Goal: Task Accomplishment & Management: Use online tool/utility

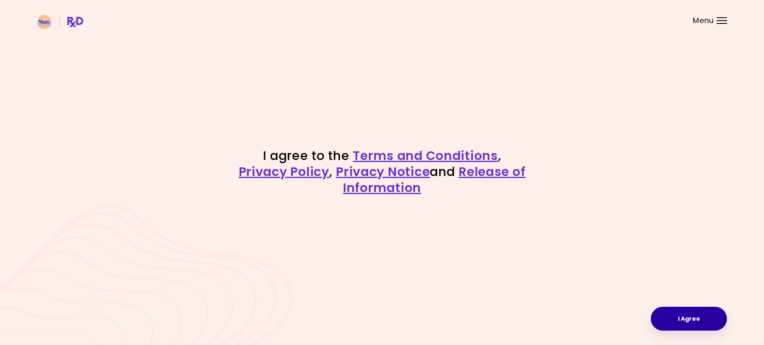
click at [670, 322] on button "I Agree" at bounding box center [689, 319] width 76 height 24
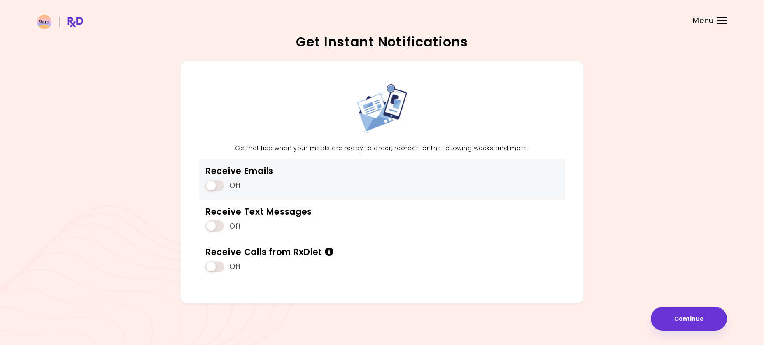
click at [300, 183] on div "Receive Emails Off" at bounding box center [382, 179] width 366 height 40
click at [210, 188] on span at bounding box center [214, 185] width 19 height 11
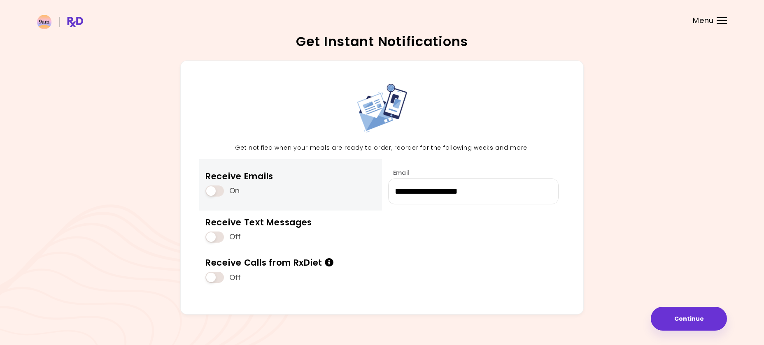
click at [210, 188] on span at bounding box center [214, 191] width 19 height 11
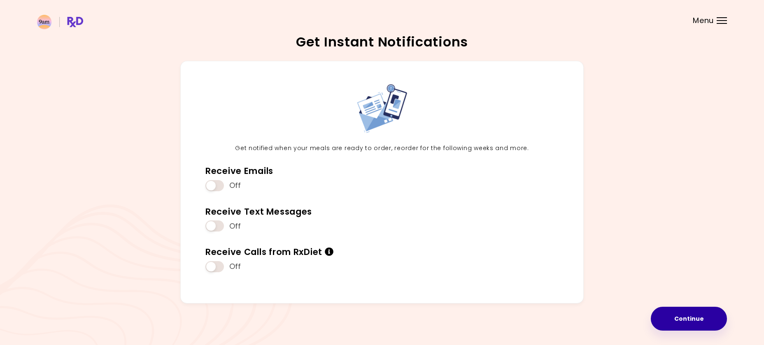
click at [682, 322] on button "Continue" at bounding box center [689, 319] width 76 height 24
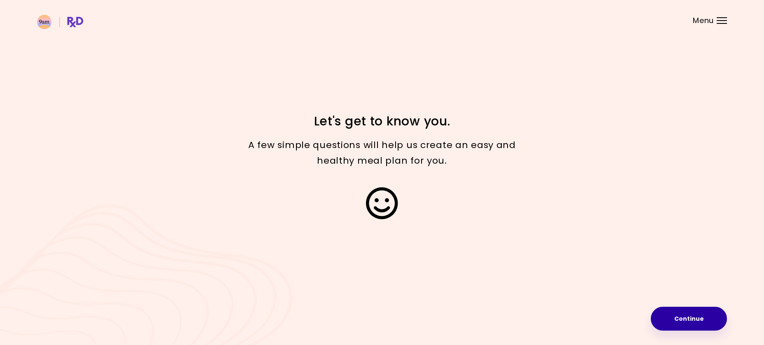
click at [690, 328] on button "Continue" at bounding box center [689, 319] width 76 height 24
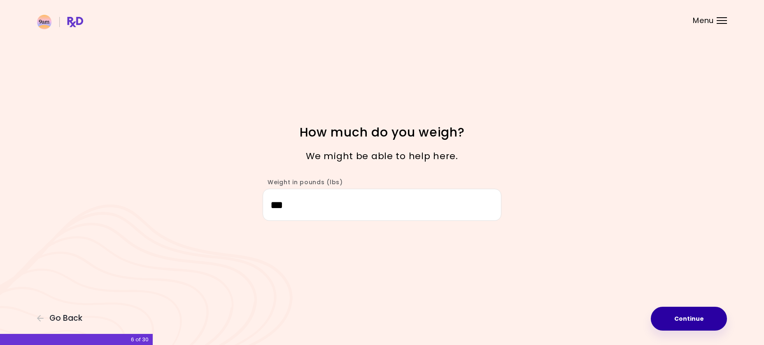
click at [683, 313] on button "Continue" at bounding box center [689, 319] width 76 height 24
select select "****"
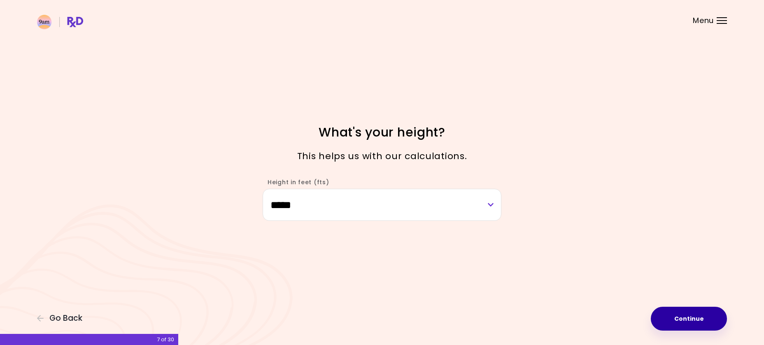
click at [683, 313] on button "Continue" at bounding box center [689, 319] width 76 height 24
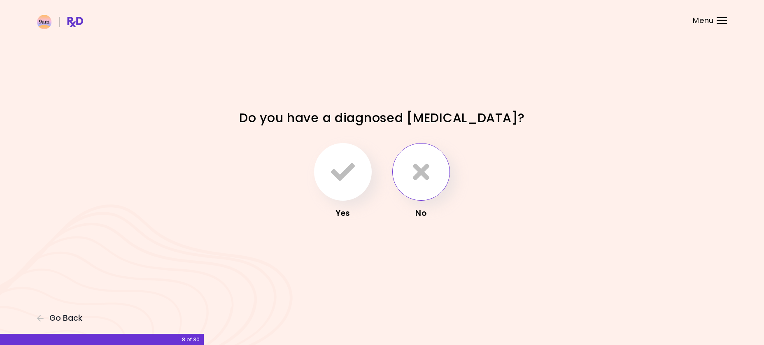
click at [421, 177] on icon "button" at bounding box center [421, 172] width 16 height 24
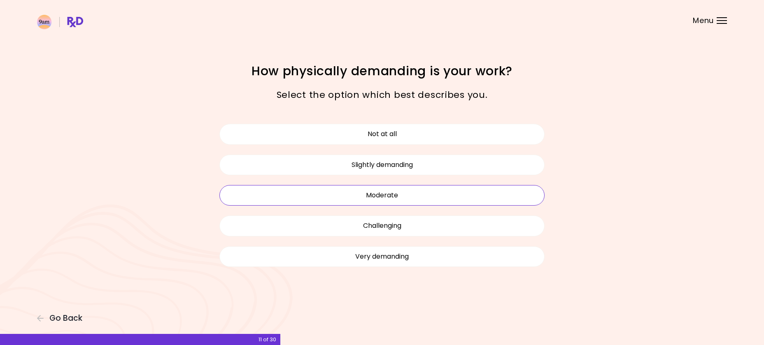
click at [404, 200] on button "Moderate" at bounding box center [381, 195] width 325 height 21
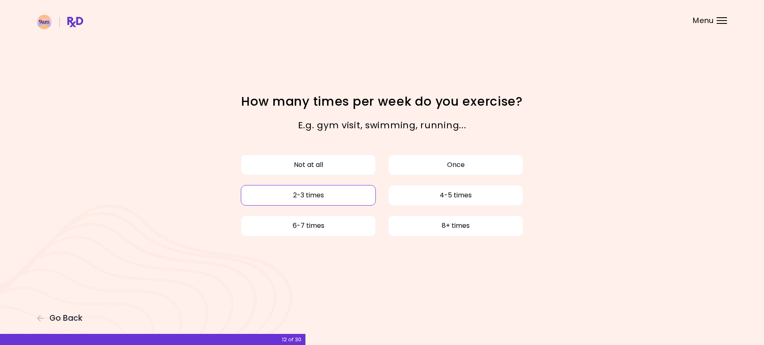
click at [365, 196] on button "2-3 times" at bounding box center [308, 195] width 135 height 21
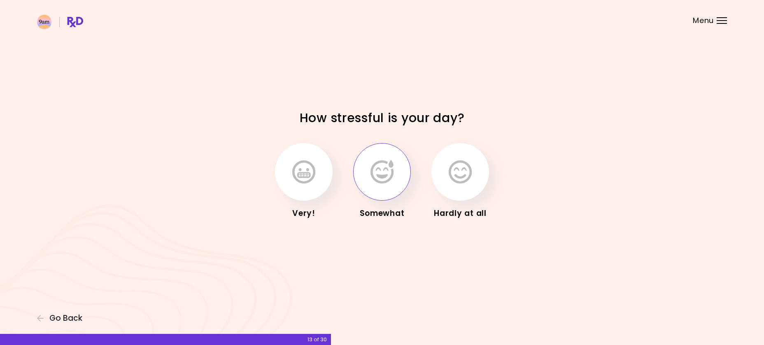
click at [378, 184] on button "button" at bounding box center [382, 172] width 58 height 58
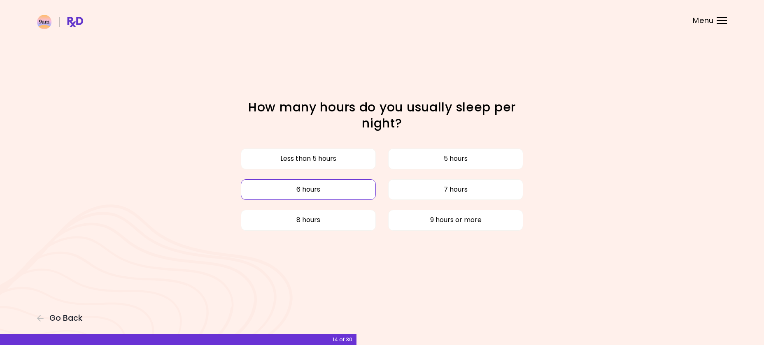
click at [349, 191] on button "6 hours" at bounding box center [308, 189] width 135 height 21
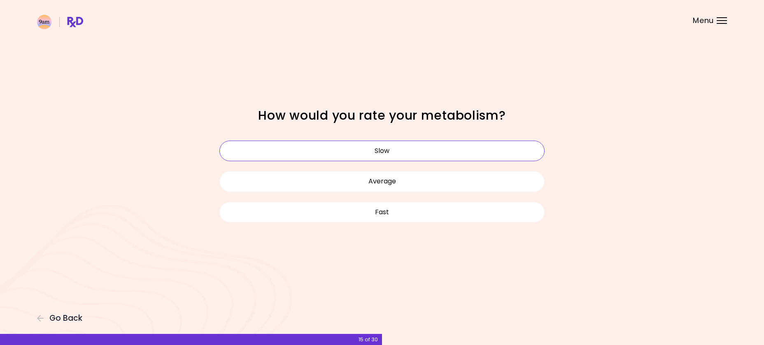
click at [367, 147] on button "Slow" at bounding box center [381, 151] width 325 height 21
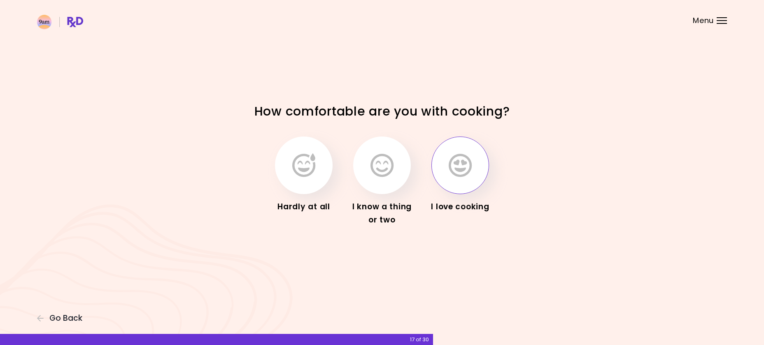
click at [447, 179] on button "button" at bounding box center [460, 166] width 58 height 58
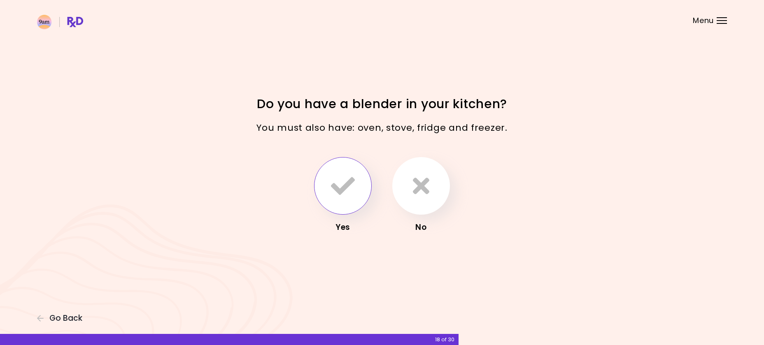
click at [334, 193] on icon "button" at bounding box center [343, 186] width 24 height 24
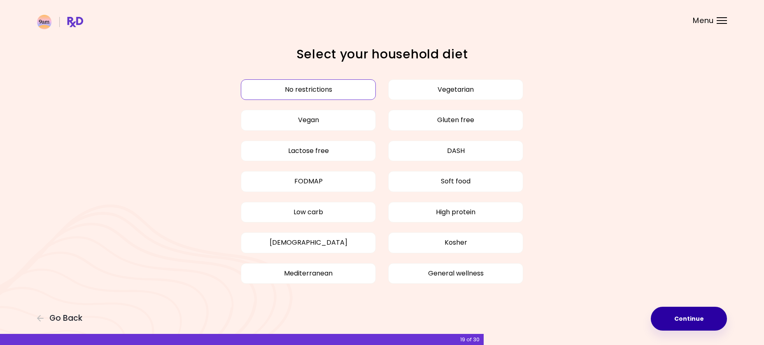
click at [676, 311] on button "Continue" at bounding box center [689, 319] width 76 height 24
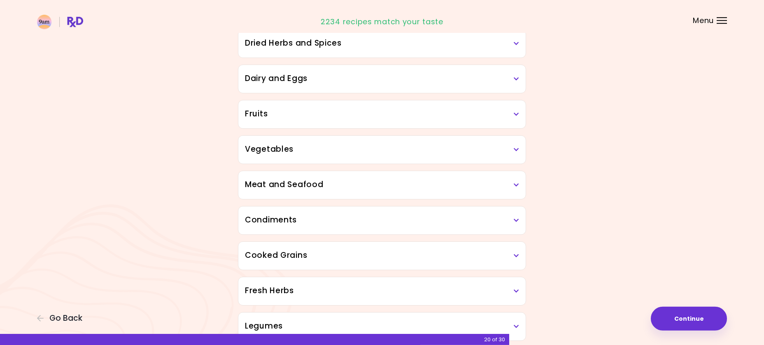
scroll to position [87, 0]
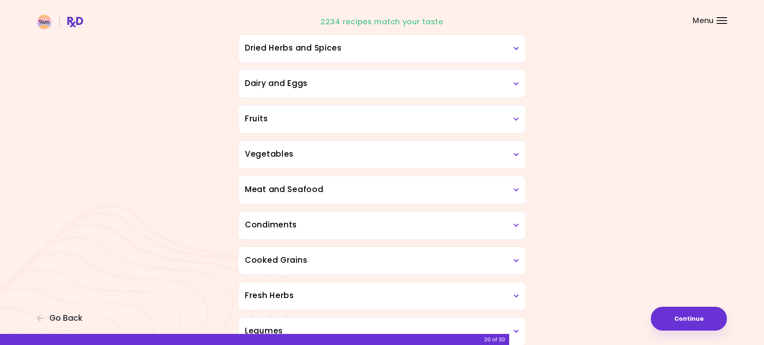
click at [518, 158] on h3 "Vegetables" at bounding box center [382, 155] width 274 height 12
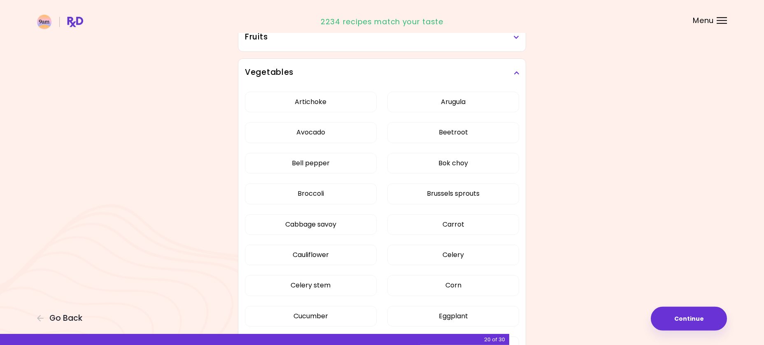
scroll to position [171, 0]
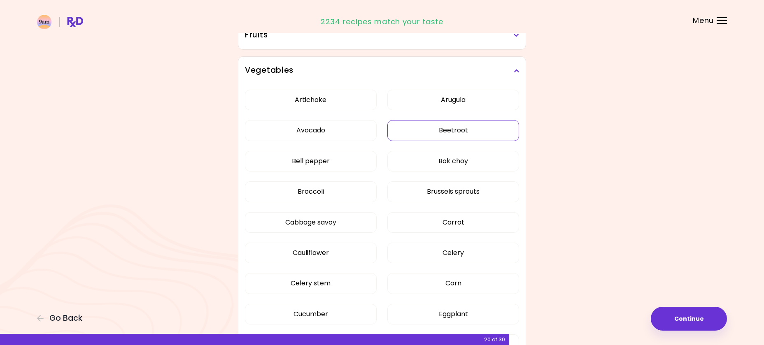
click at [476, 135] on button "Beetroot" at bounding box center [453, 130] width 132 height 21
click at [360, 164] on button "Bell pepper" at bounding box center [311, 161] width 132 height 21
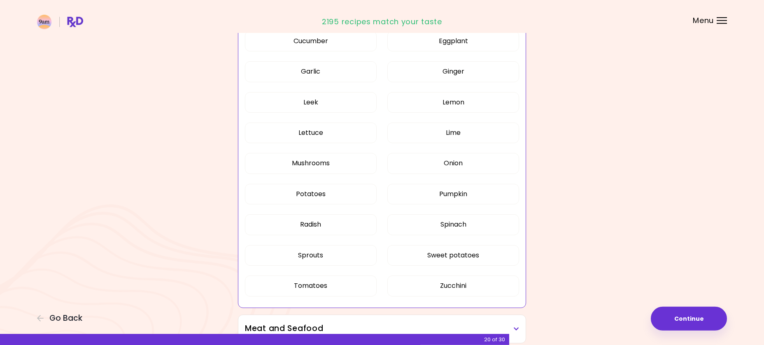
scroll to position [465, 0]
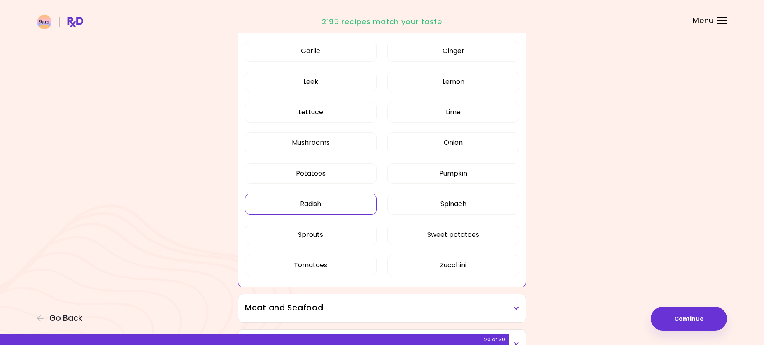
click at [346, 205] on button "Radish" at bounding box center [311, 204] width 132 height 21
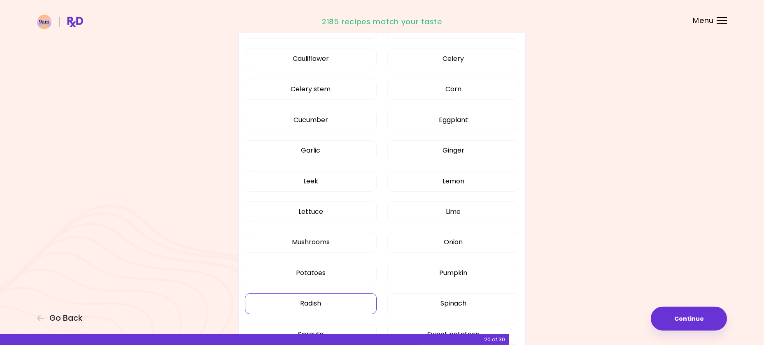
scroll to position [339, 0]
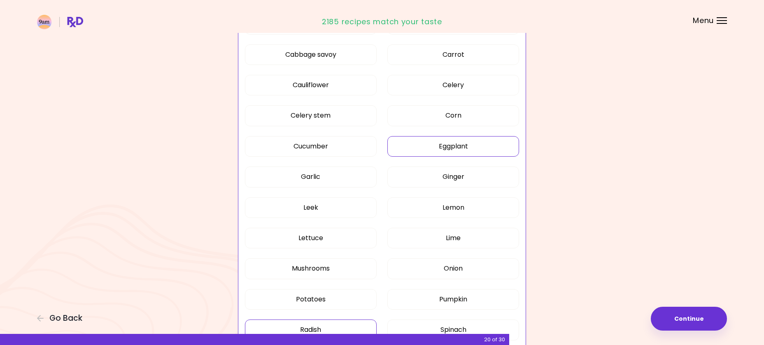
click at [413, 146] on button "Eggplant" at bounding box center [453, 146] width 132 height 21
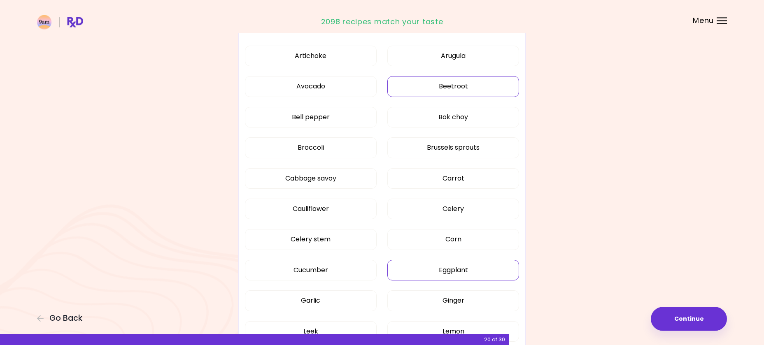
scroll to position [213, 0]
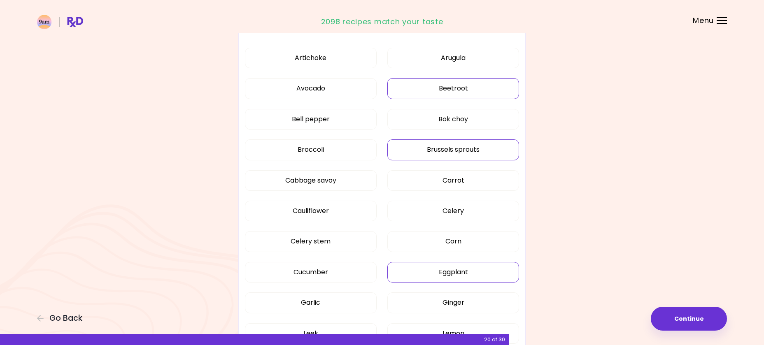
click at [407, 149] on button "Brussels sprouts" at bounding box center [453, 150] width 132 height 21
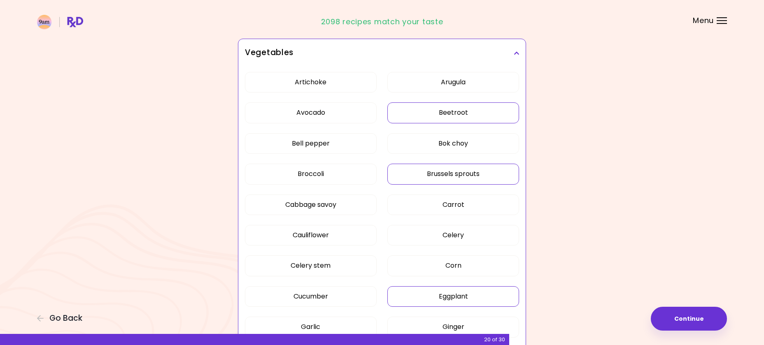
scroll to position [171, 0]
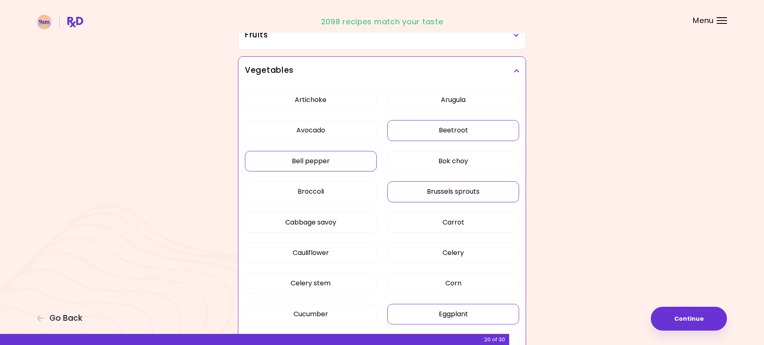
click at [337, 167] on button "Bell pepper" at bounding box center [311, 161] width 132 height 21
click at [510, 72] on h3 "Vegetables" at bounding box center [382, 71] width 274 height 12
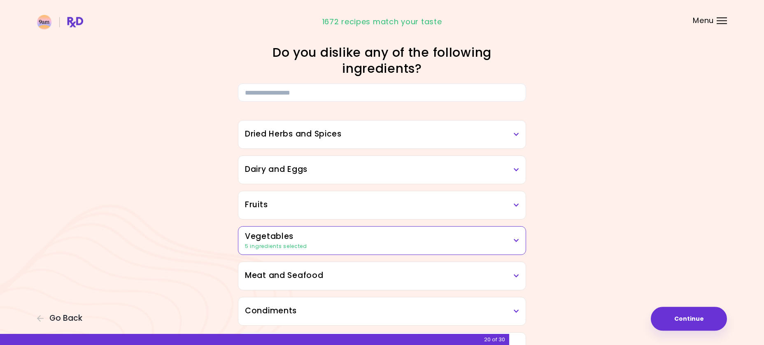
scroll to position [0, 0]
click at [522, 136] on div "Dried Herbs and Spices" at bounding box center [381, 135] width 287 height 28
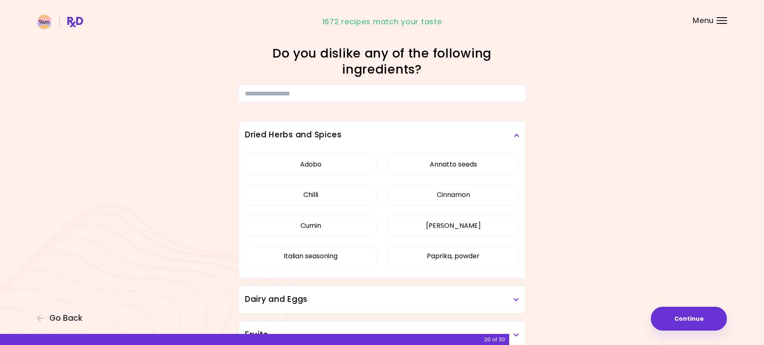
click at [522, 136] on div "Dried Herbs and Spices" at bounding box center [381, 135] width 287 height 28
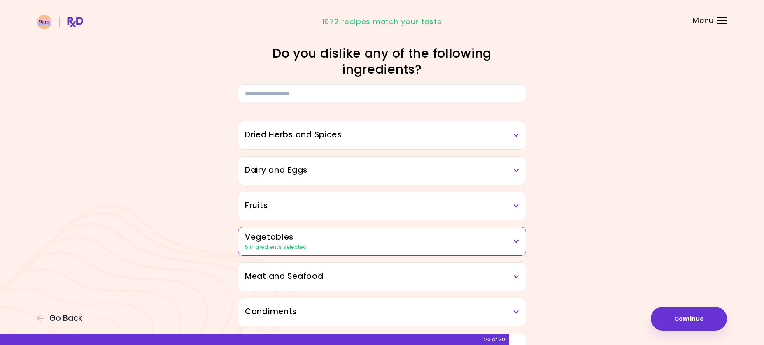
click at [519, 168] on div "Dairy and Eggs" at bounding box center [381, 171] width 287 height 28
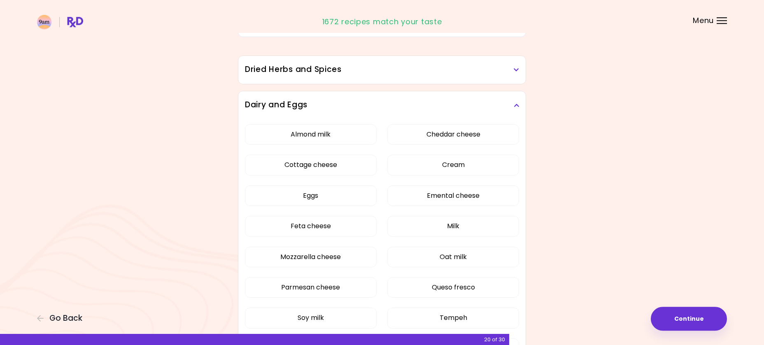
scroll to position [84, 0]
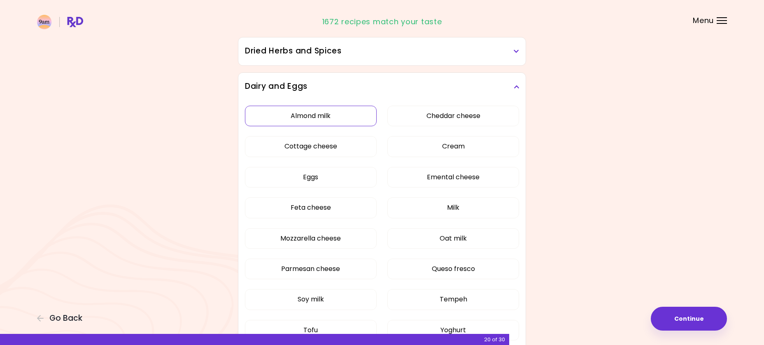
click at [359, 117] on button "Almond milk" at bounding box center [311, 116] width 132 height 21
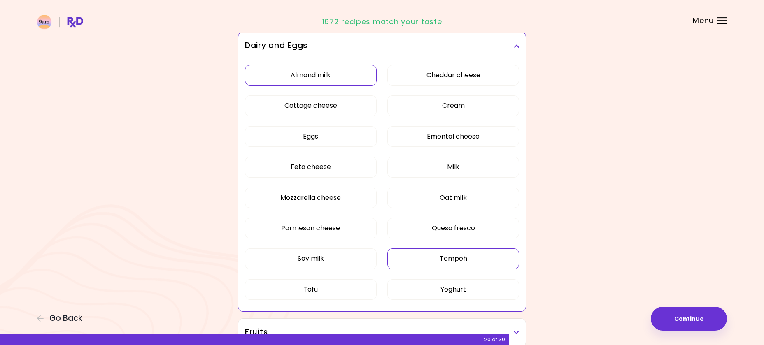
scroll to position [126, 0]
click at [417, 254] on button "Tempeh" at bounding box center [453, 257] width 132 height 21
click at [515, 45] on icon at bounding box center [516, 45] width 5 height 6
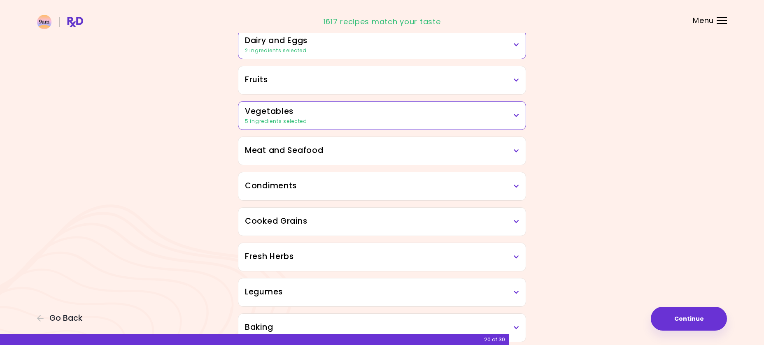
click at [482, 85] on h3 "Fruits" at bounding box center [382, 80] width 274 height 12
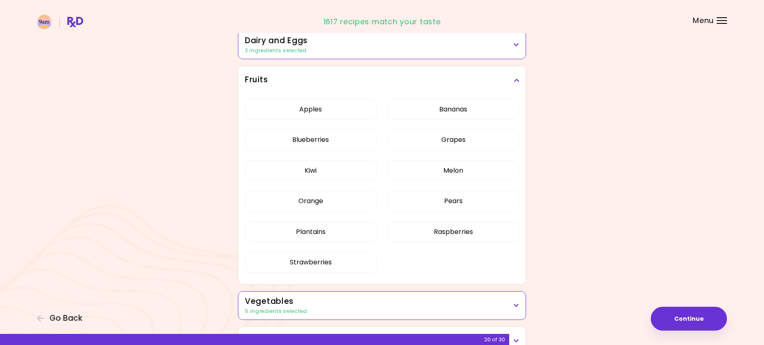
click at [515, 80] on icon at bounding box center [516, 80] width 5 height 6
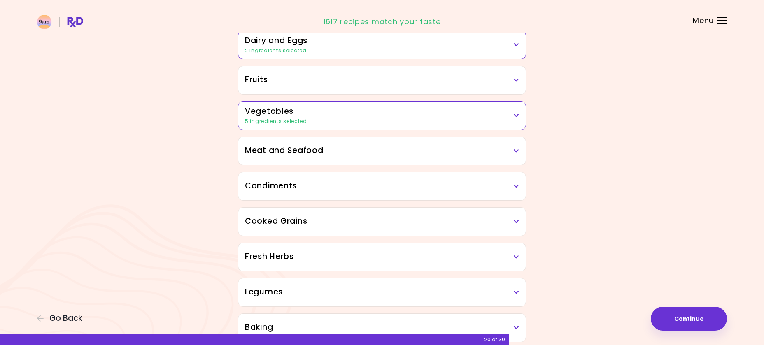
click at [516, 152] on icon at bounding box center [516, 151] width 5 height 6
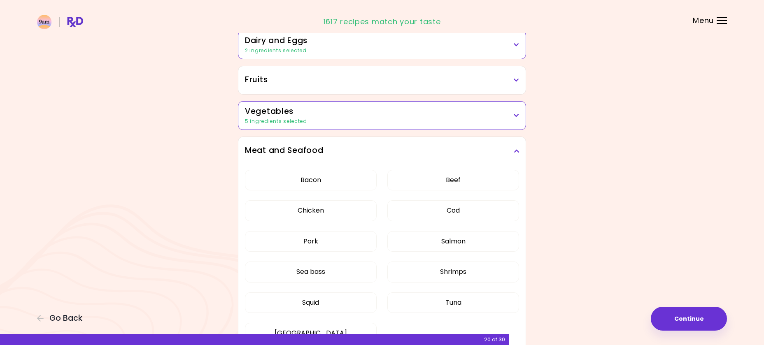
scroll to position [168, 0]
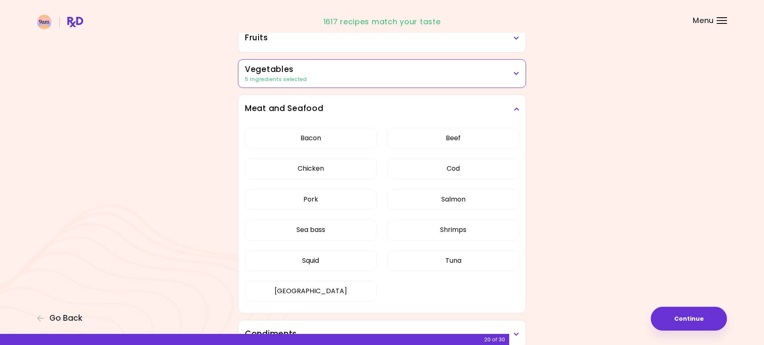
click at [520, 104] on div "Meat and Seafood" at bounding box center [381, 109] width 287 height 28
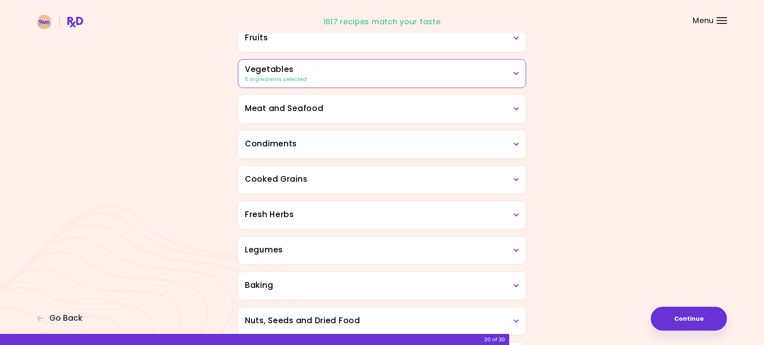
click at [520, 145] on div "Condiments" at bounding box center [381, 145] width 287 height 28
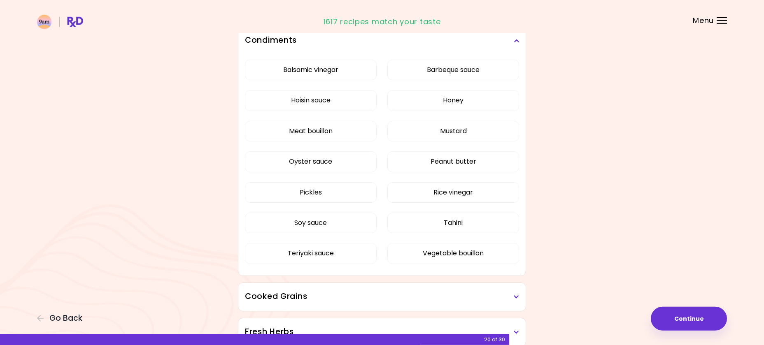
scroll to position [252, 0]
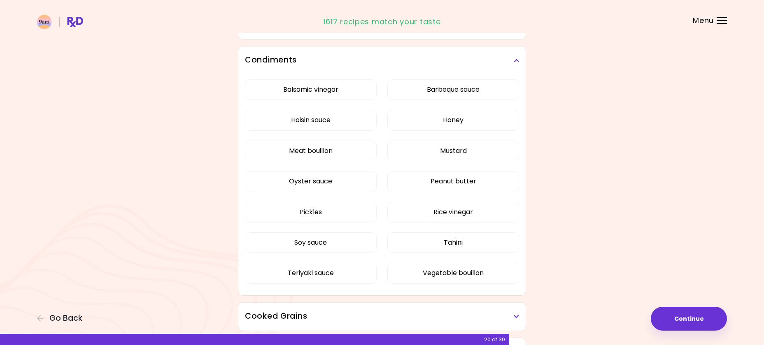
click at [519, 64] on div "Condiments" at bounding box center [381, 61] width 287 height 28
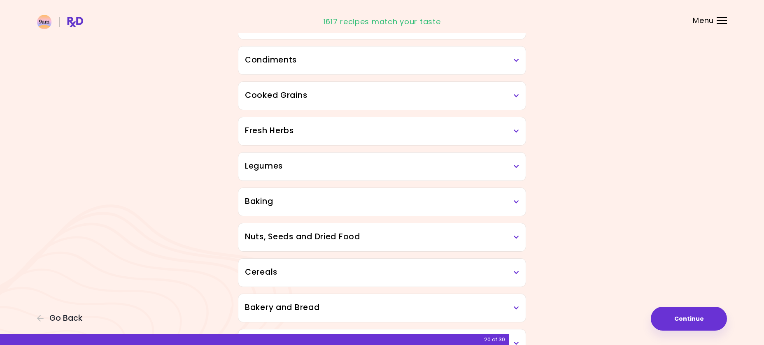
click at [519, 100] on div "Cooked Grains" at bounding box center [381, 96] width 287 height 28
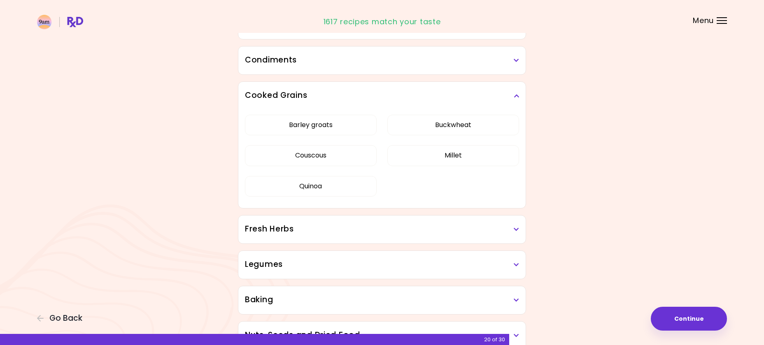
click at [519, 100] on div "Cooked Grains" at bounding box center [381, 96] width 287 height 28
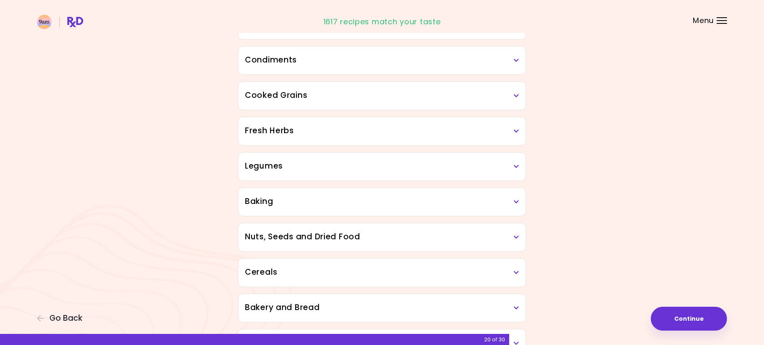
click at [517, 134] on icon at bounding box center [516, 131] width 5 height 6
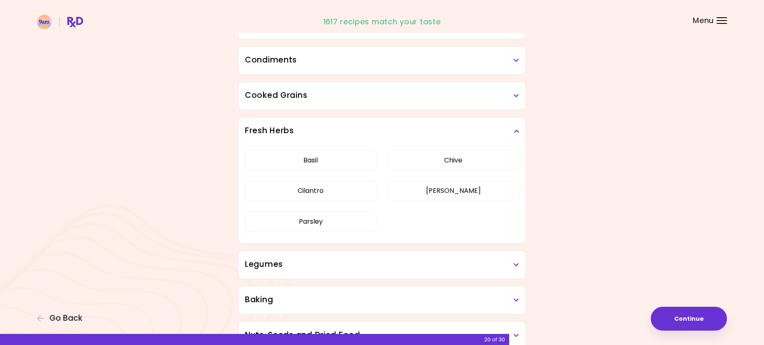
click at [517, 134] on icon at bounding box center [516, 131] width 5 height 6
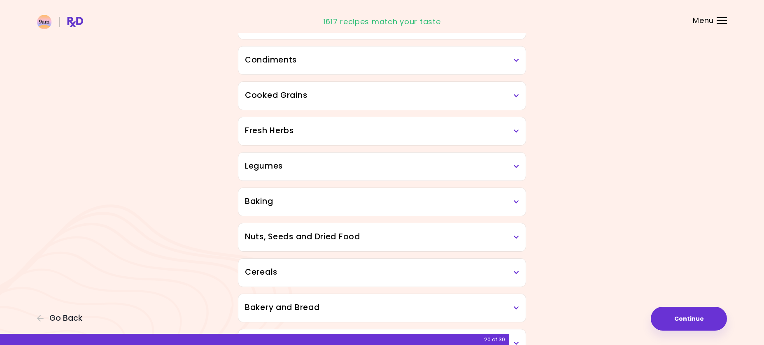
click at [520, 170] on div "Legumes" at bounding box center [381, 167] width 287 height 28
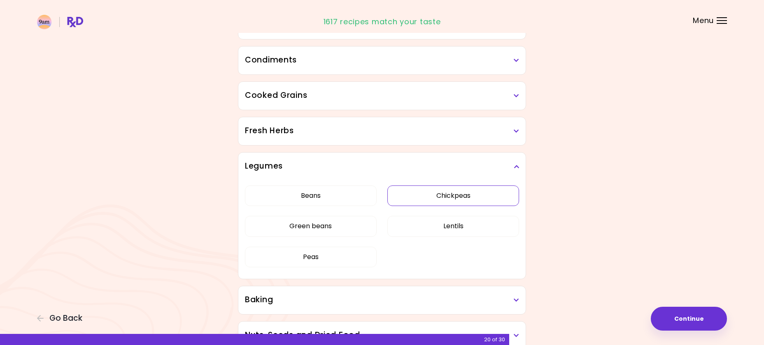
click at [496, 196] on button "Chickpeas" at bounding box center [453, 196] width 132 height 21
click at [476, 228] on button "Lentils" at bounding box center [453, 226] width 132 height 21
click at [515, 167] on icon at bounding box center [516, 167] width 5 height 6
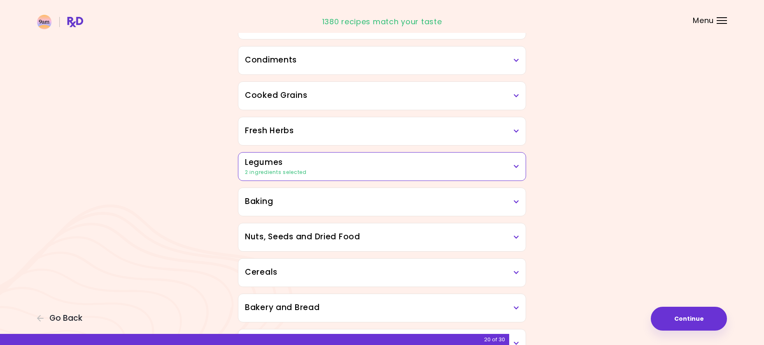
click at [520, 196] on div "Baking" at bounding box center [381, 202] width 287 height 28
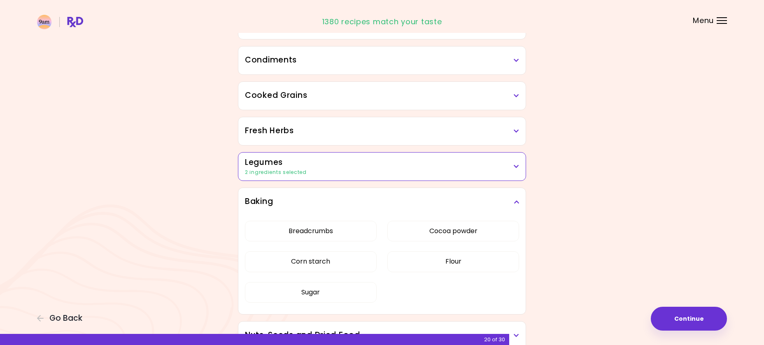
click at [520, 196] on div "Baking" at bounding box center [381, 202] width 287 height 28
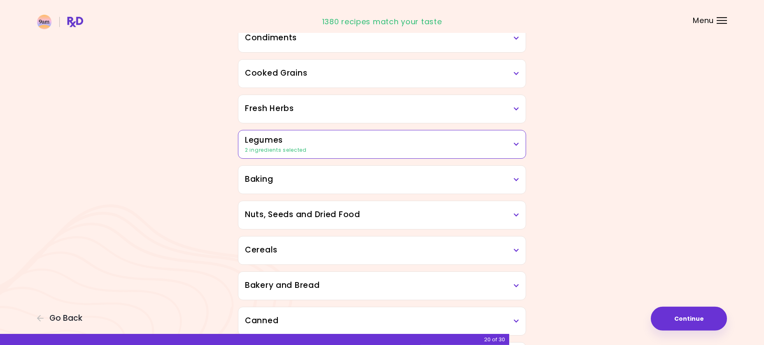
scroll to position [294, 0]
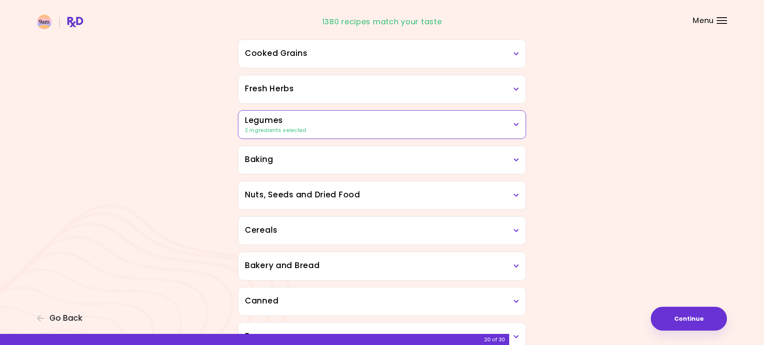
click at [520, 196] on div "Nuts, Seeds and Dried Food" at bounding box center [381, 196] width 287 height 28
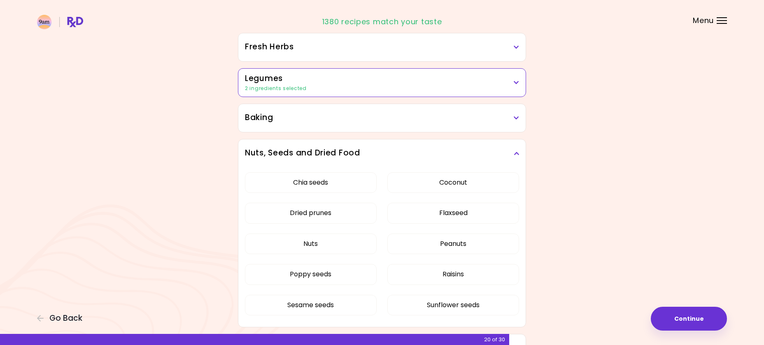
scroll to position [378, 0]
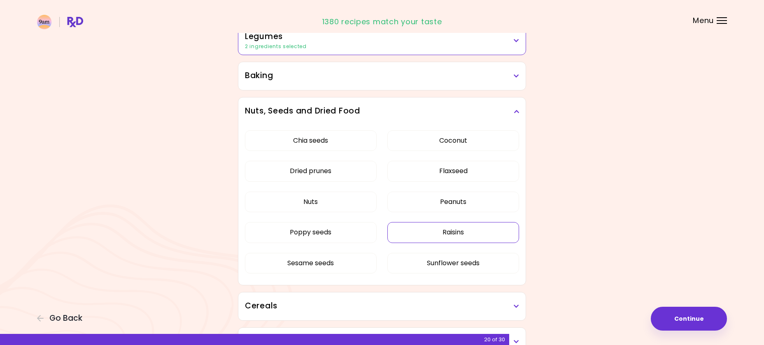
click at [481, 232] on button "Raisins" at bounding box center [453, 232] width 132 height 21
click at [459, 142] on button "Coconut" at bounding box center [453, 141] width 132 height 21
click at [520, 106] on div "Nuts, Seeds and Dried Food" at bounding box center [381, 112] width 287 height 28
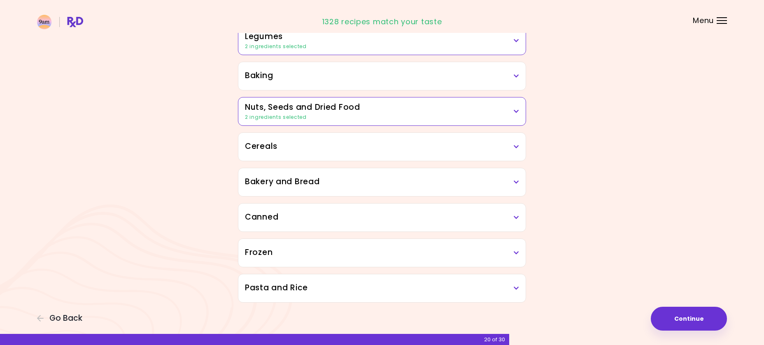
click at [516, 149] on icon at bounding box center [516, 147] width 5 height 6
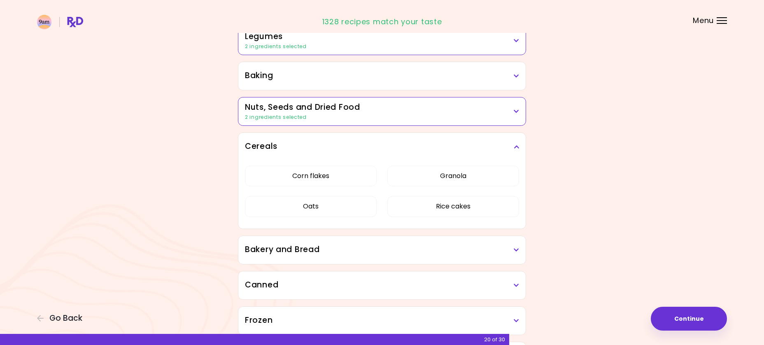
click at [516, 149] on icon at bounding box center [516, 147] width 5 height 6
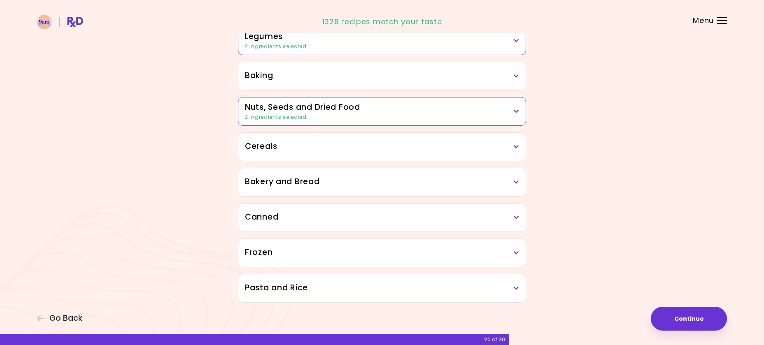
click at [516, 148] on icon at bounding box center [516, 147] width 5 height 6
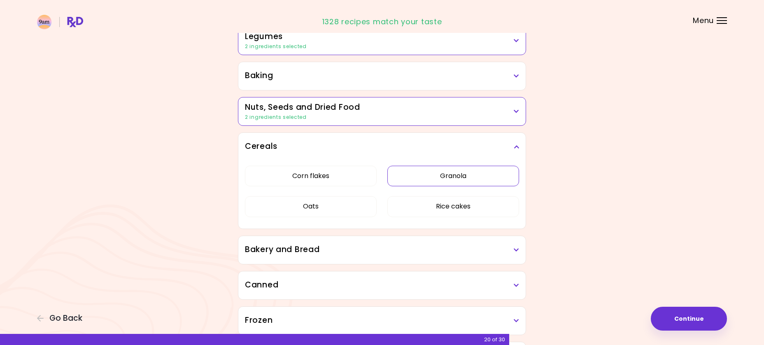
click at [494, 174] on button "Granola" at bounding box center [453, 176] width 132 height 21
click at [518, 145] on icon at bounding box center [516, 147] width 5 height 6
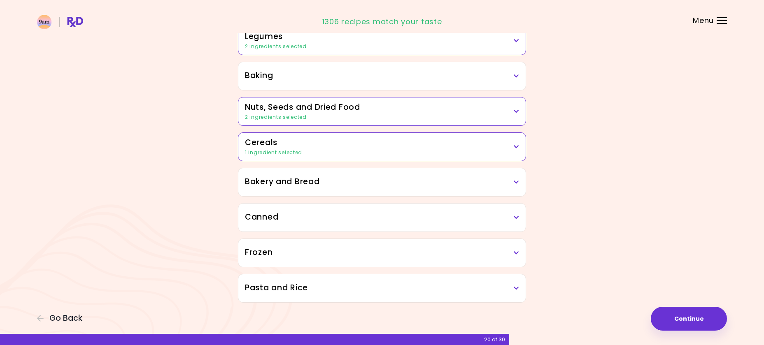
click at [509, 180] on h3 "Bakery and Bread" at bounding box center [382, 182] width 274 height 12
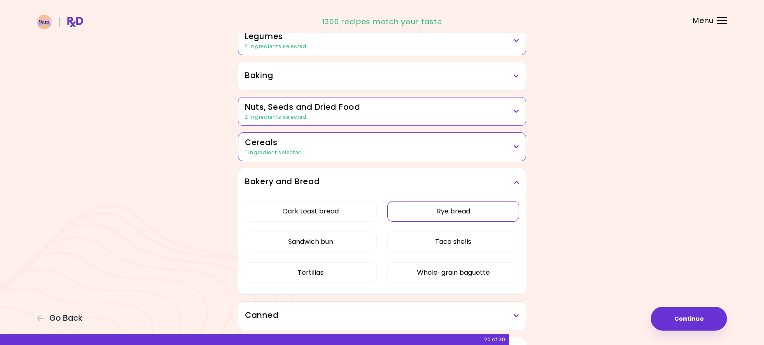
click at [486, 210] on button "Rye bread" at bounding box center [453, 211] width 132 height 21
click at [515, 184] on icon at bounding box center [516, 182] width 5 height 6
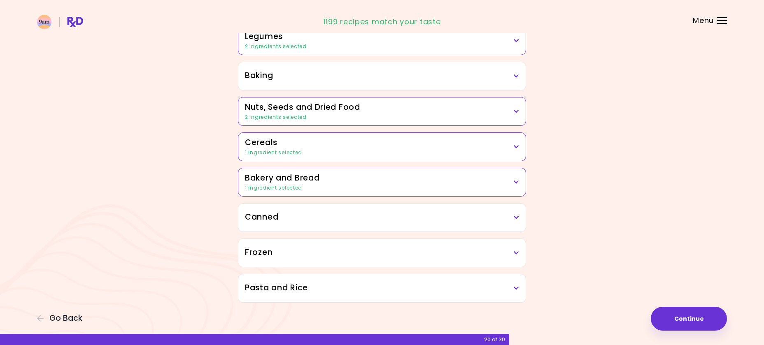
click at [518, 215] on icon at bounding box center [516, 218] width 5 height 6
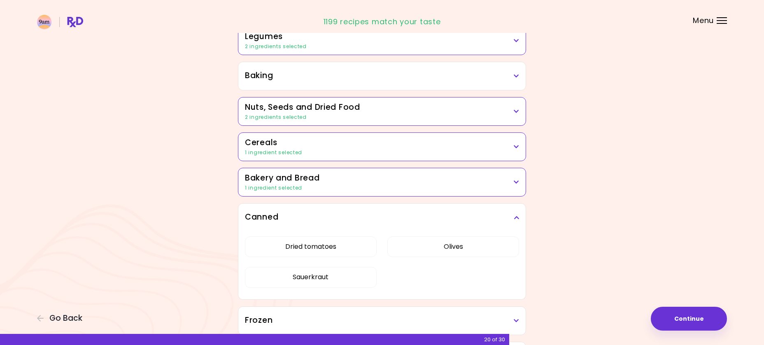
click at [518, 215] on icon at bounding box center [516, 218] width 5 height 6
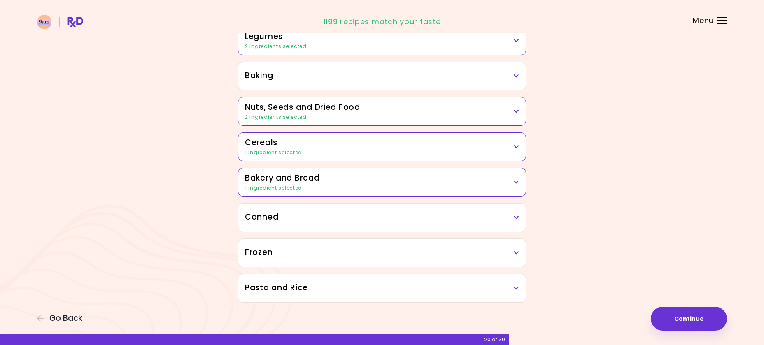
click at [518, 215] on icon at bounding box center [516, 218] width 5 height 6
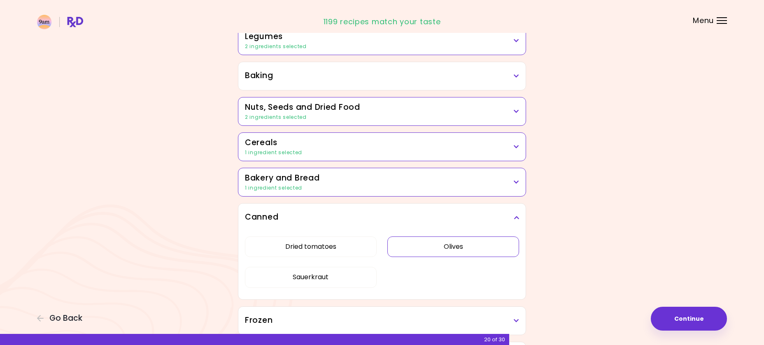
click at [486, 248] on button "Olives" at bounding box center [453, 247] width 132 height 21
click at [522, 217] on div "Canned" at bounding box center [381, 218] width 287 height 28
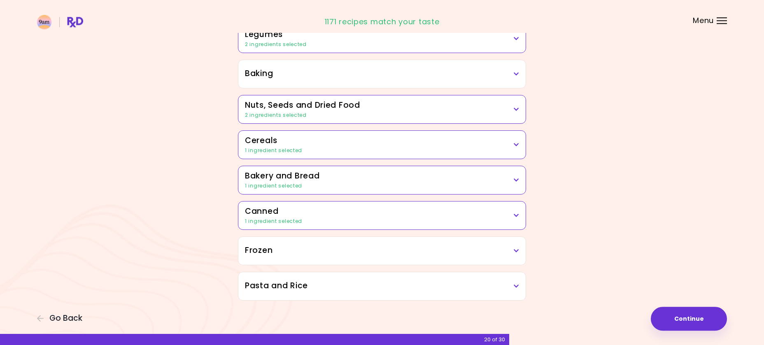
scroll to position [381, 0]
click at [518, 243] on div "Frozen" at bounding box center [381, 250] width 287 height 28
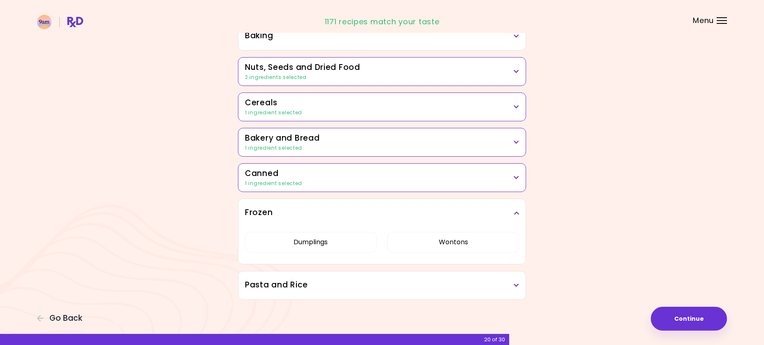
click at [517, 216] on icon at bounding box center [516, 213] width 5 height 6
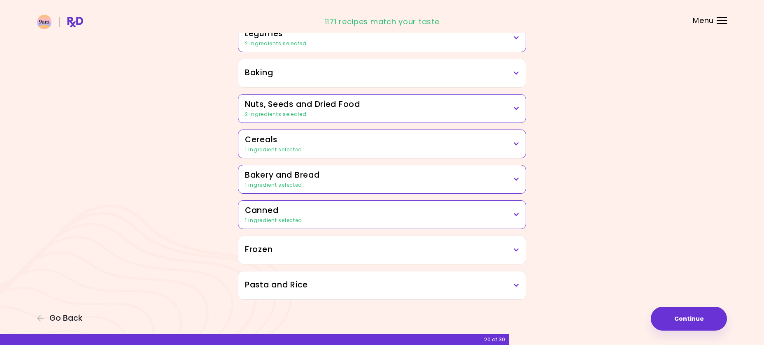
click at [517, 286] on icon at bounding box center [516, 286] width 5 height 6
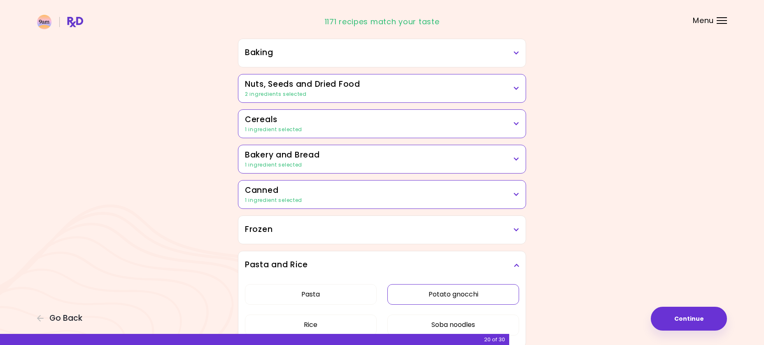
scroll to position [449, 0]
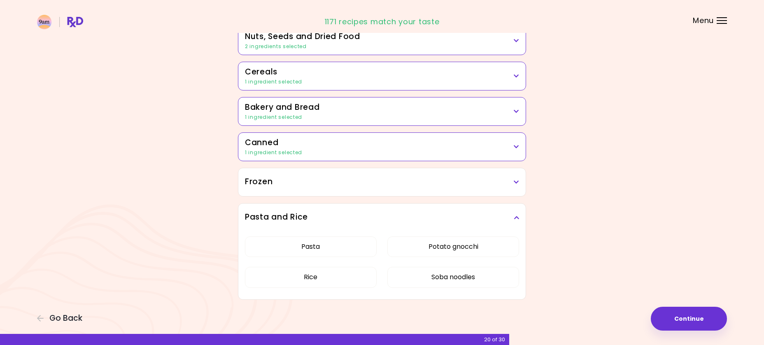
click at [515, 221] on icon at bounding box center [516, 218] width 5 height 6
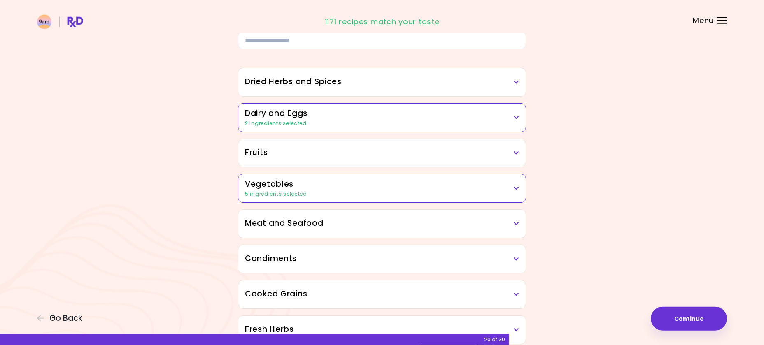
scroll to position [0, 0]
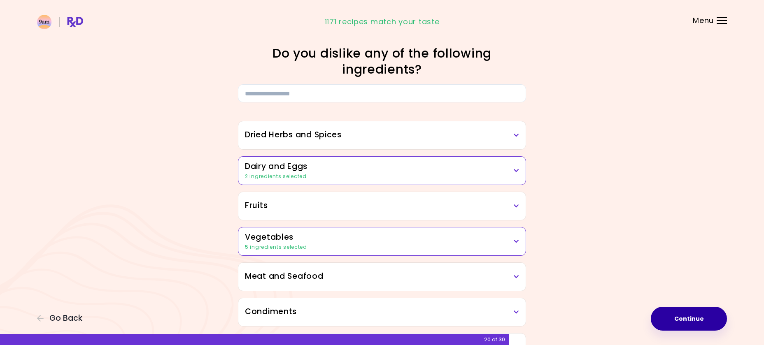
click at [675, 315] on button "Continue" at bounding box center [689, 319] width 76 height 24
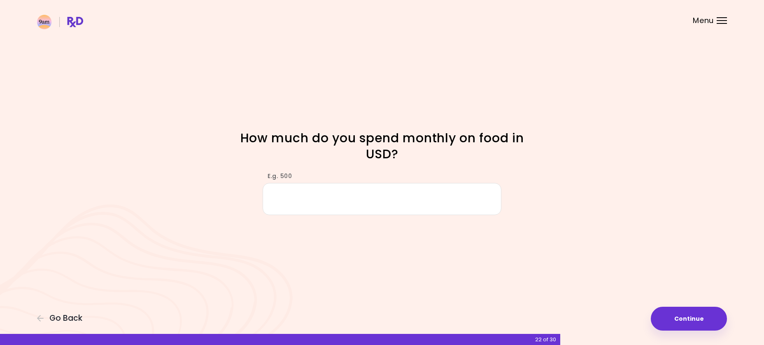
click at [439, 206] on input "E.g. 500" at bounding box center [382, 199] width 239 height 32
type input "***"
click at [692, 324] on button "Continue" at bounding box center [689, 319] width 76 height 24
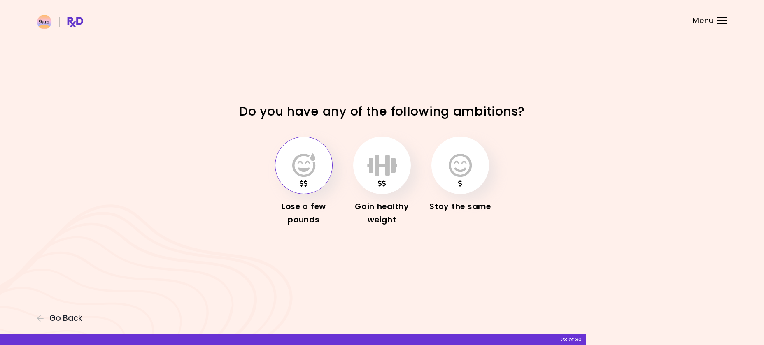
click at [316, 175] on button "button" at bounding box center [304, 166] width 58 height 58
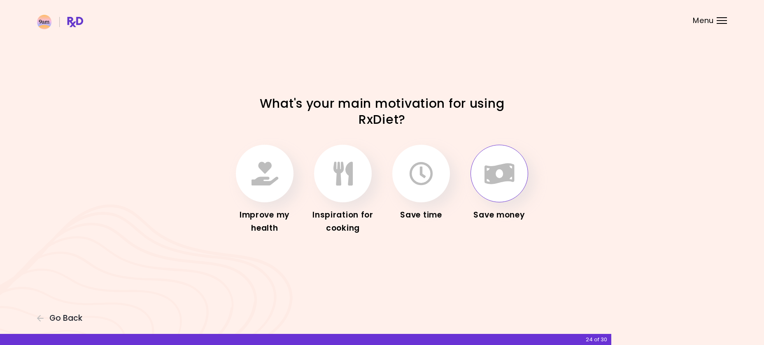
click at [504, 186] on button "button" at bounding box center [500, 174] width 58 height 58
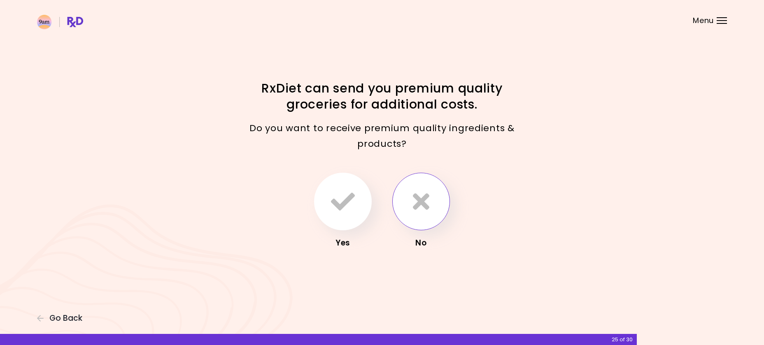
click at [436, 214] on button "button" at bounding box center [421, 202] width 58 height 58
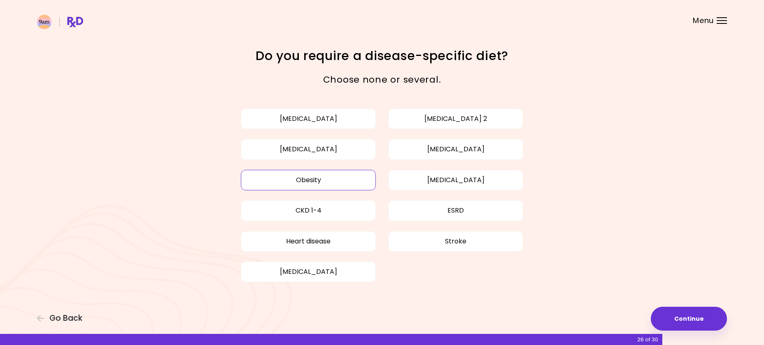
click at [298, 182] on button "Obesity" at bounding box center [308, 180] width 135 height 21
click at [659, 315] on button "Continue" at bounding box center [689, 319] width 76 height 24
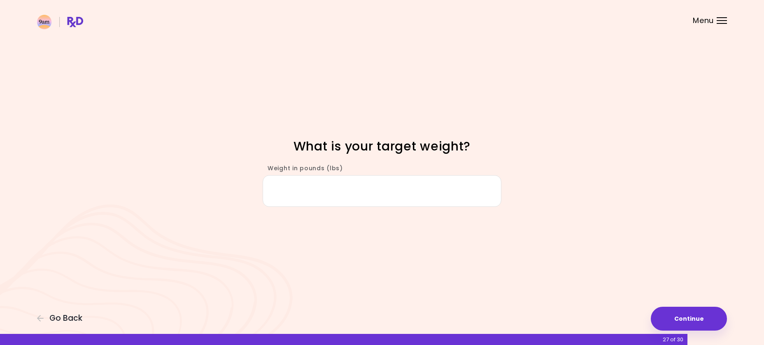
click at [321, 189] on input "Weight in pounds (lbs)" at bounding box center [382, 191] width 239 height 32
type input "***"
click at [674, 324] on button "Continue" at bounding box center [689, 319] width 76 height 24
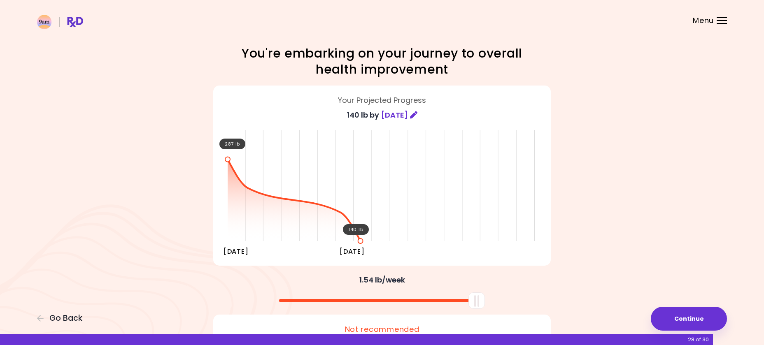
drag, startPoint x: 381, startPoint y: 303, endPoint x: 498, endPoint y: 302, distance: 117.3
click at [498, 302] on div at bounding box center [382, 298] width 346 height 22
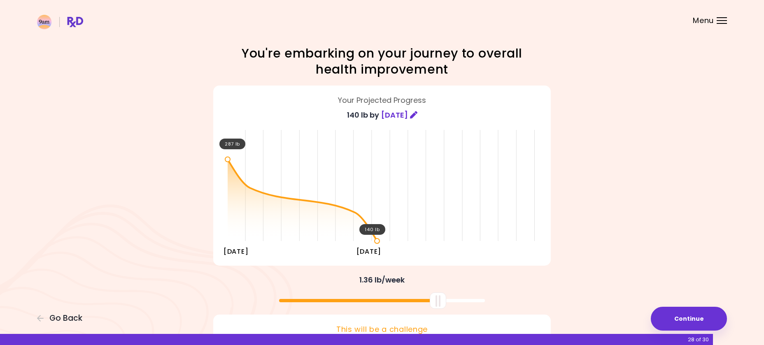
drag, startPoint x: 481, startPoint y: 303, endPoint x: 443, endPoint y: 299, distance: 38.4
click at [443, 299] on div at bounding box center [438, 301] width 16 height 16
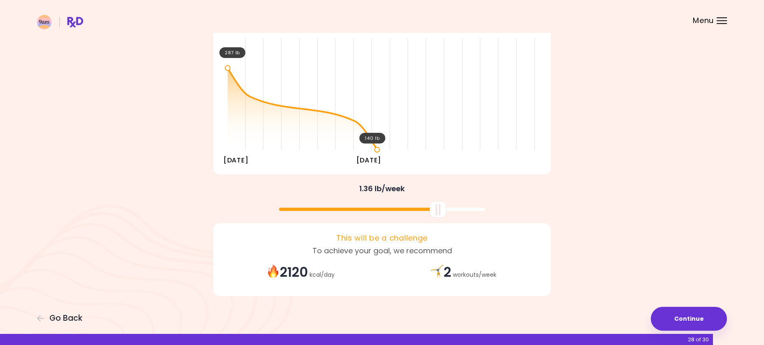
scroll to position [93, 0]
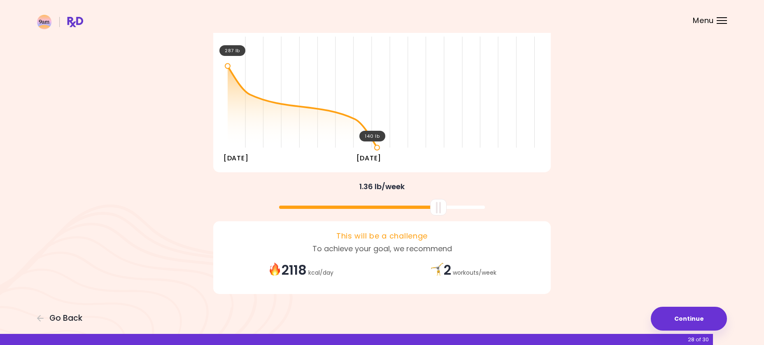
click at [436, 214] on div at bounding box center [438, 207] width 16 height 16
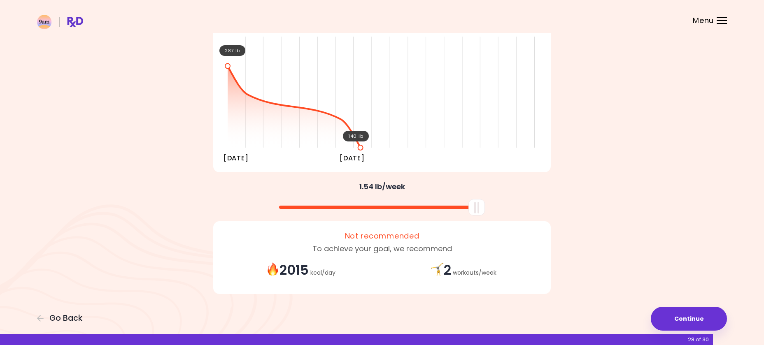
drag, startPoint x: 436, startPoint y: 214, endPoint x: 482, endPoint y: 212, distance: 46.6
click at [482, 212] on div at bounding box center [476, 207] width 16 height 16
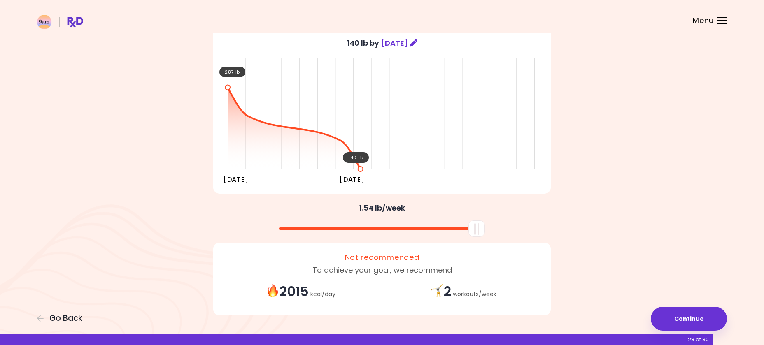
scroll to position [51, 0]
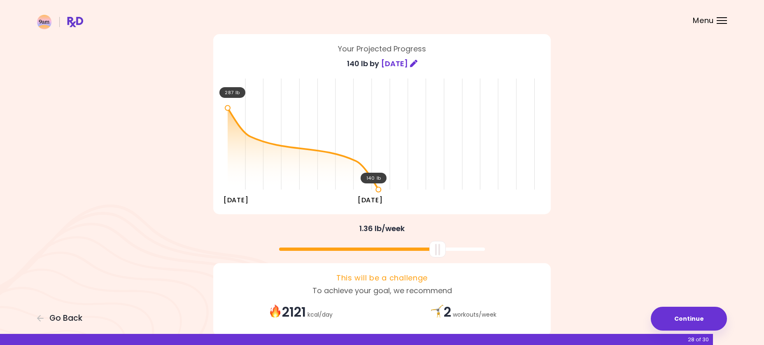
drag, startPoint x: 477, startPoint y: 254, endPoint x: 438, endPoint y: 255, distance: 38.7
click at [438, 255] on div at bounding box center [437, 249] width 16 height 16
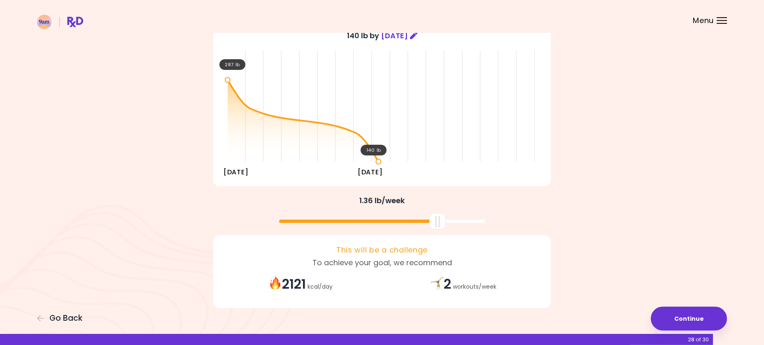
scroll to position [93, 0]
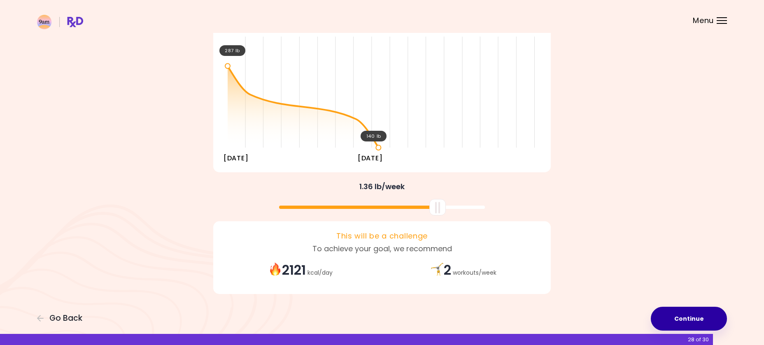
click at [674, 312] on button "Continue" at bounding box center [689, 319] width 76 height 24
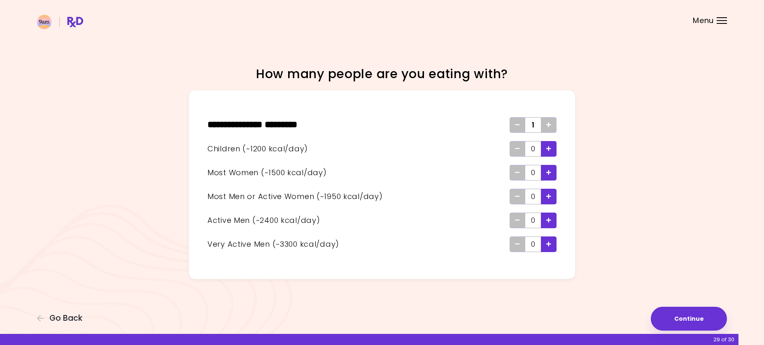
click at [545, 221] on div "Add - Active Man" at bounding box center [549, 221] width 16 height 16
click at [663, 316] on button "Continue" at bounding box center [689, 319] width 76 height 24
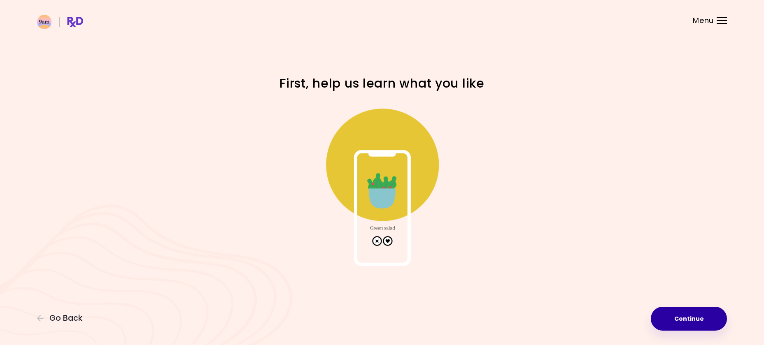
click at [680, 314] on button "Continue" at bounding box center [689, 319] width 76 height 24
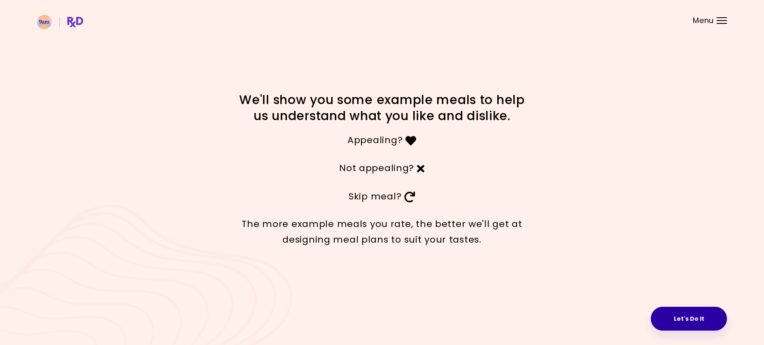
click at [681, 318] on button "Let's Do It" at bounding box center [689, 319] width 76 height 24
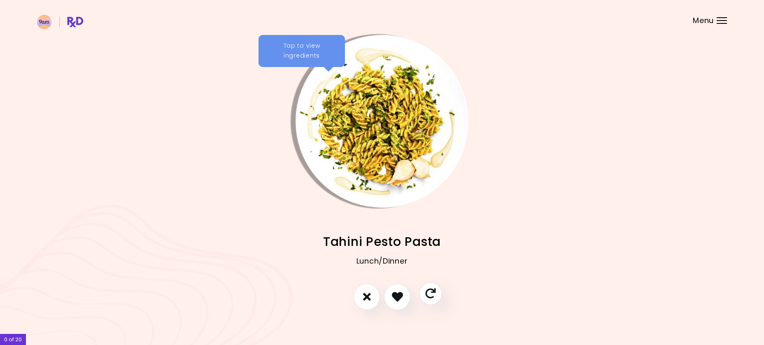
click at [431, 298] on icon "Skip" at bounding box center [430, 294] width 10 height 10
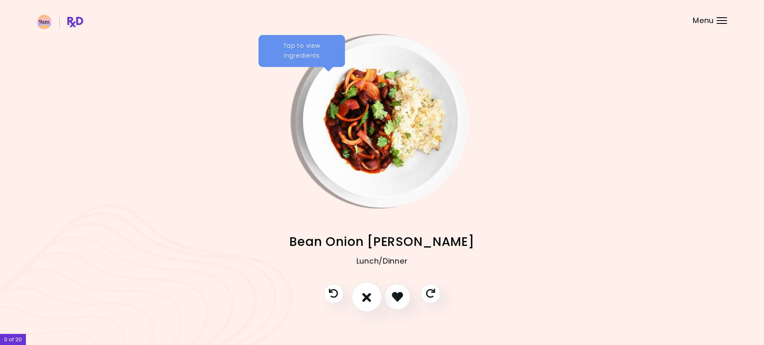
click at [366, 301] on icon "I don't like this recipe" at bounding box center [366, 297] width 9 height 13
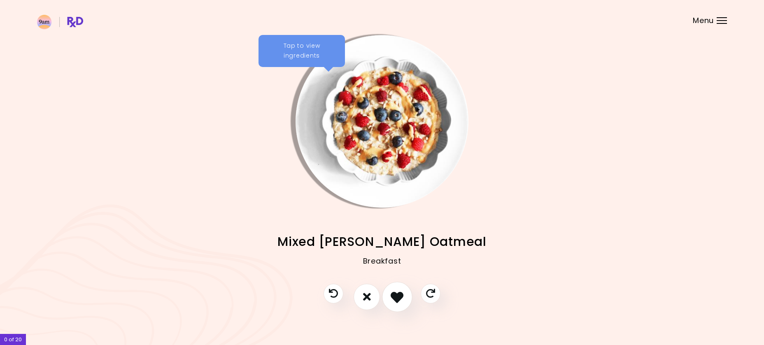
click at [390, 300] on button "I like this recipe" at bounding box center [397, 297] width 30 height 30
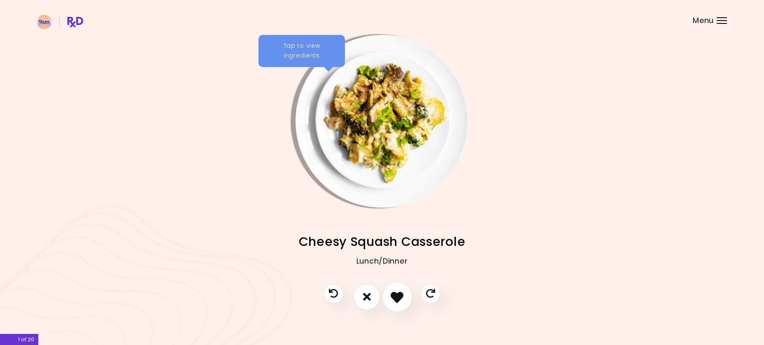
click at [392, 301] on icon "I like this recipe" at bounding box center [397, 297] width 13 height 13
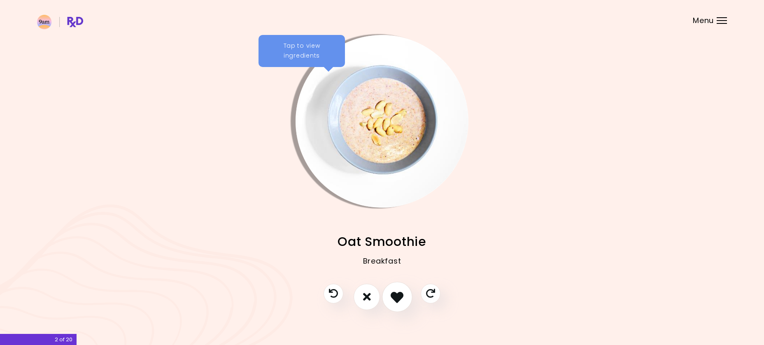
click at [392, 301] on icon "I like this recipe" at bounding box center [397, 297] width 13 height 13
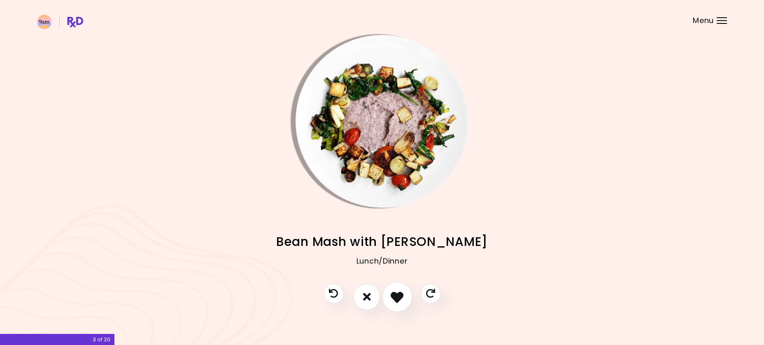
click at [393, 301] on icon "I like this recipe" at bounding box center [397, 297] width 13 height 13
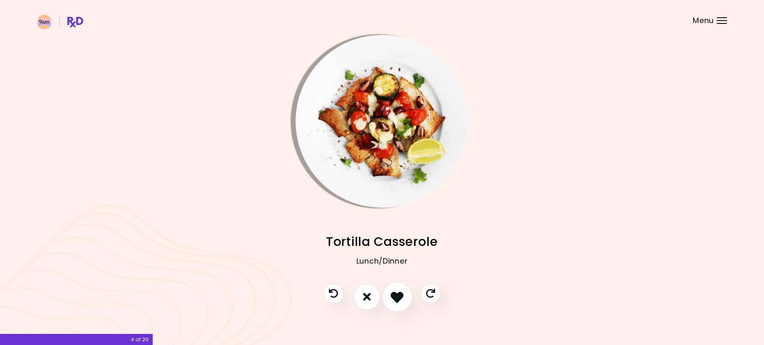
click at [395, 298] on icon "I like this recipe" at bounding box center [397, 297] width 13 height 13
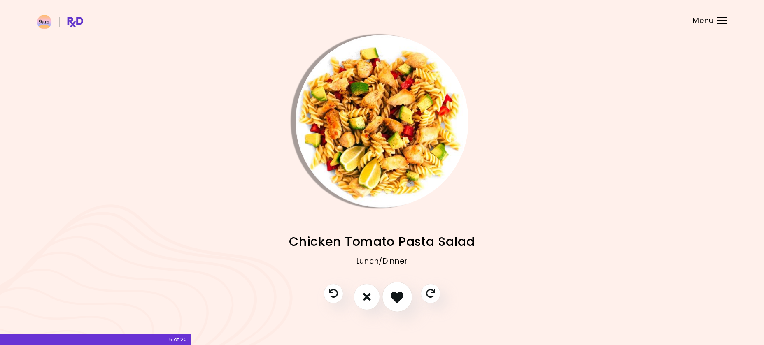
click at [395, 298] on icon "I like this recipe" at bounding box center [397, 297] width 13 height 13
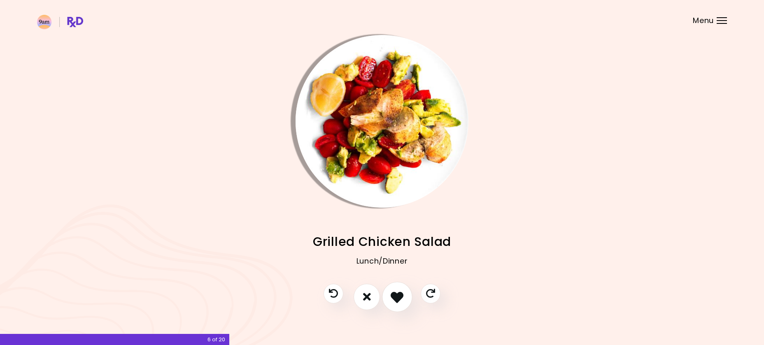
click at [395, 298] on icon "I like this recipe" at bounding box center [397, 297] width 13 height 13
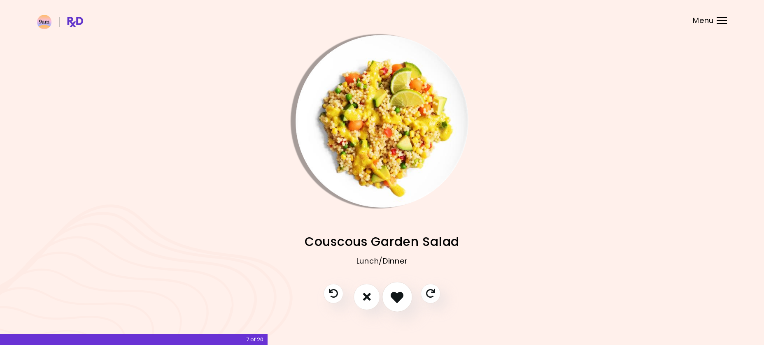
click at [395, 298] on icon "I like this recipe" at bounding box center [397, 297] width 13 height 13
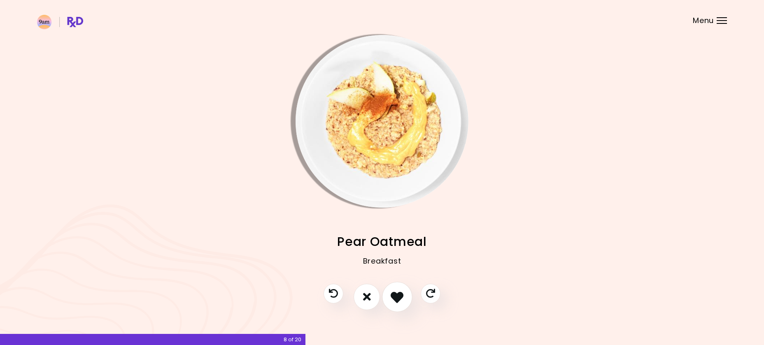
click at [395, 298] on icon "I like this recipe" at bounding box center [397, 297] width 13 height 13
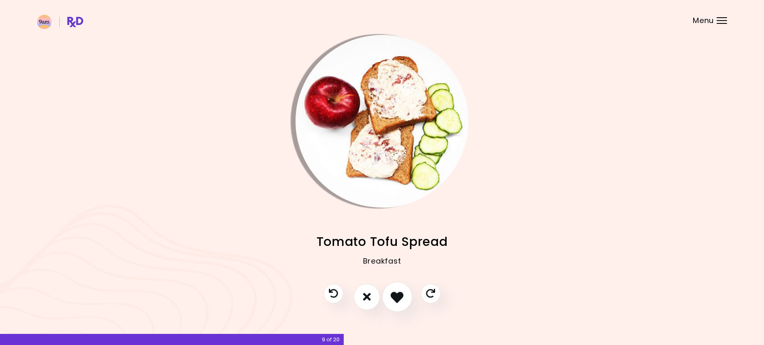
click at [395, 298] on icon "I like this recipe" at bounding box center [397, 297] width 13 height 13
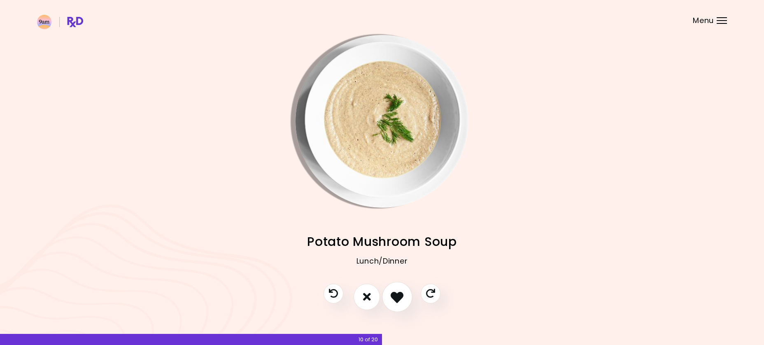
click at [395, 298] on icon "I like this recipe" at bounding box center [397, 297] width 13 height 13
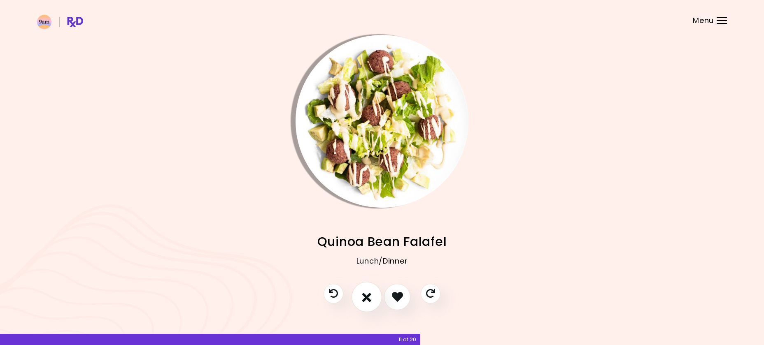
click at [366, 299] on icon "I don't like this recipe" at bounding box center [366, 297] width 9 height 13
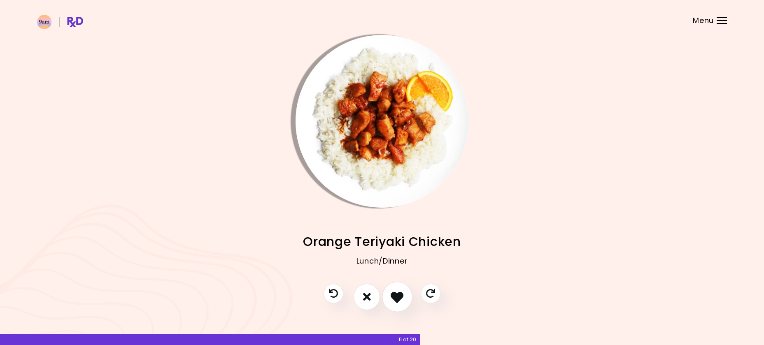
click at [390, 301] on button "I like this recipe" at bounding box center [397, 297] width 30 height 30
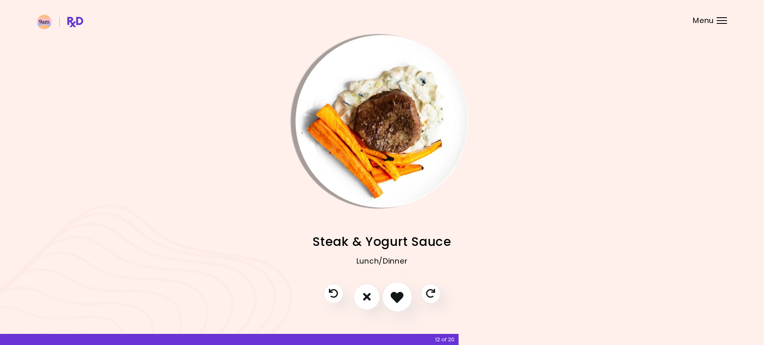
click at [390, 301] on button "I like this recipe" at bounding box center [397, 297] width 30 height 30
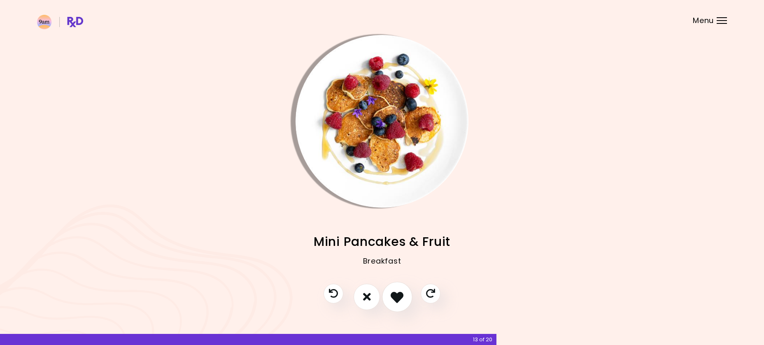
click at [390, 301] on button "I like this recipe" at bounding box center [397, 297] width 30 height 30
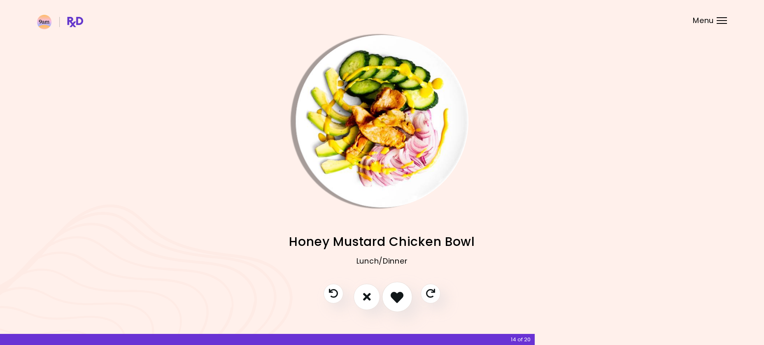
click at [391, 301] on button "I like this recipe" at bounding box center [397, 297] width 30 height 30
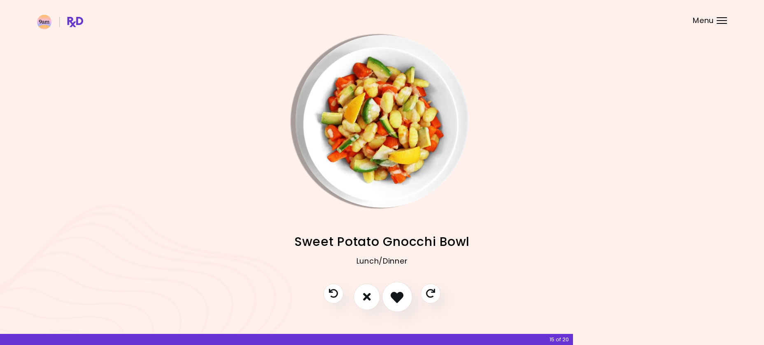
click at [391, 301] on button "I like this recipe" at bounding box center [397, 297] width 30 height 30
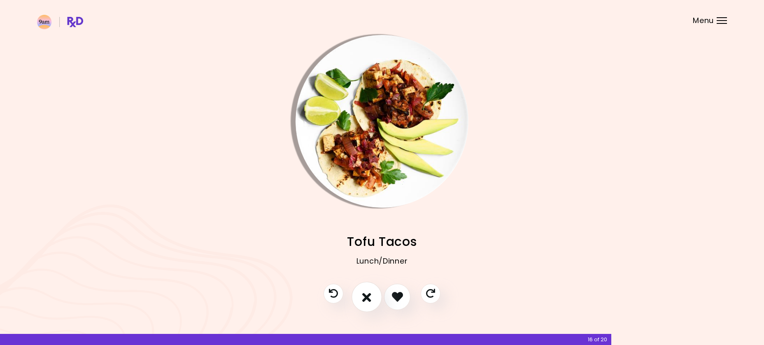
click at [373, 300] on button "I don't like this recipe" at bounding box center [367, 297] width 30 height 30
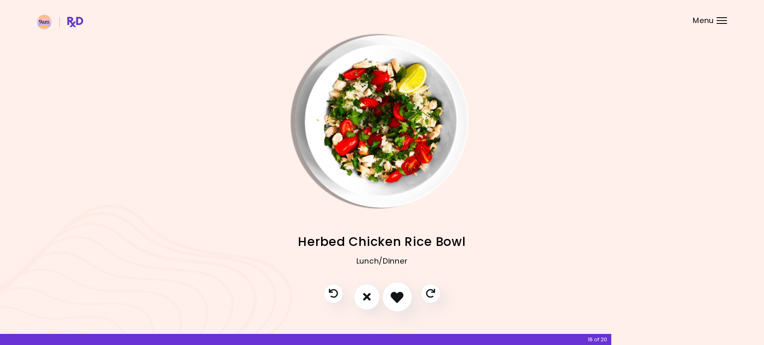
click at [392, 302] on icon "I like this recipe" at bounding box center [397, 297] width 13 height 13
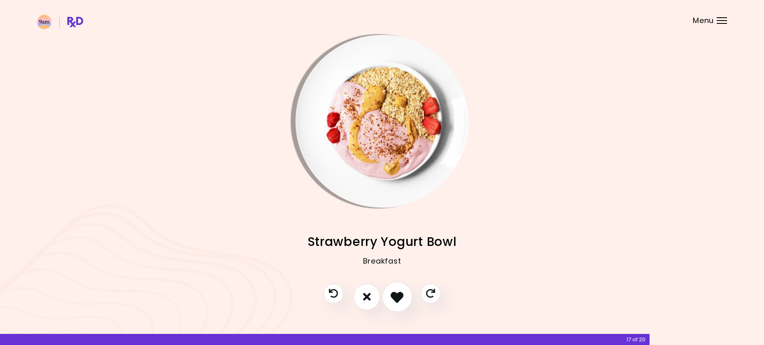
click at [392, 302] on icon "I like this recipe" at bounding box center [397, 297] width 13 height 13
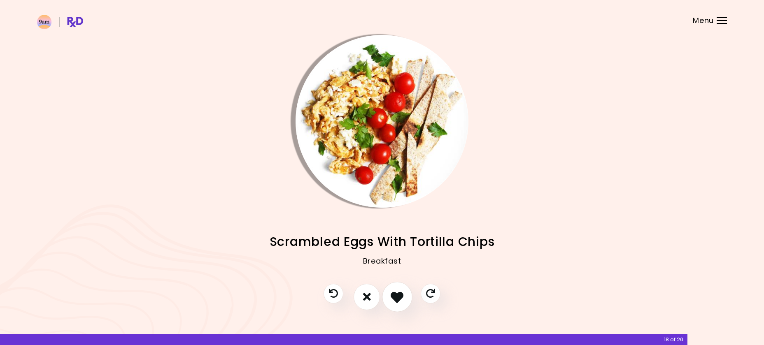
click at [392, 302] on icon "I like this recipe" at bounding box center [397, 297] width 13 height 13
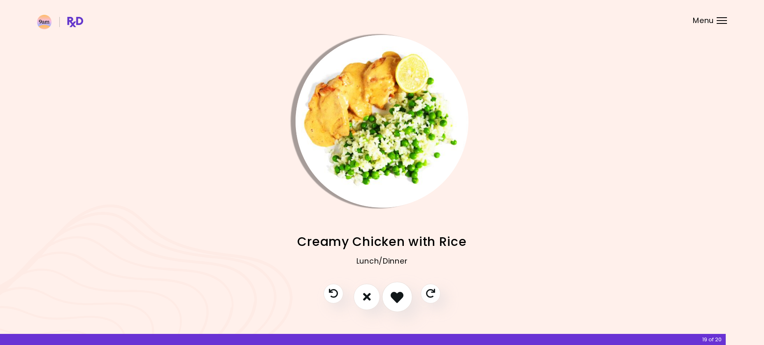
click at [392, 302] on icon "I like this recipe" at bounding box center [397, 297] width 13 height 13
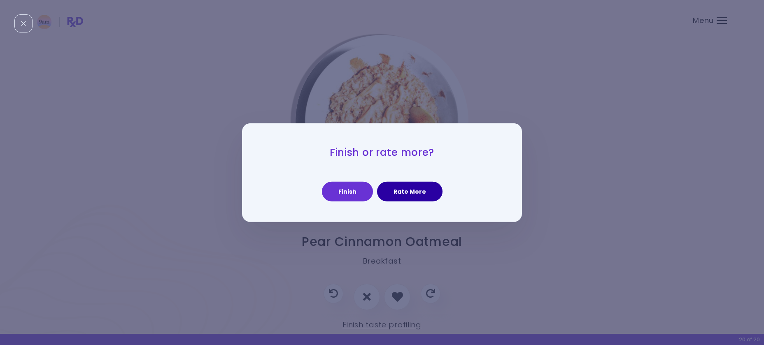
click at [409, 191] on button "Rate More" at bounding box center [409, 192] width 65 height 20
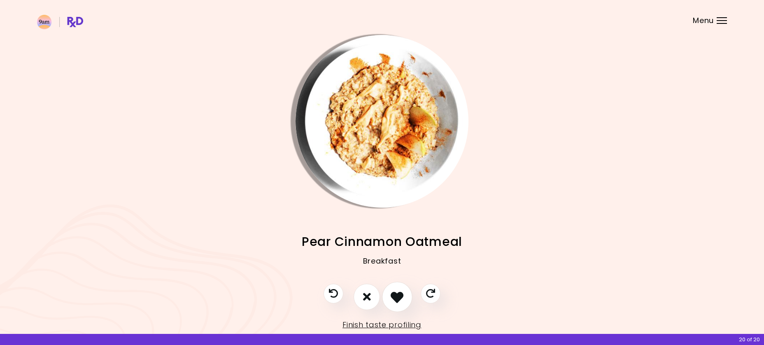
click at [396, 297] on icon "I like this recipe" at bounding box center [397, 297] width 13 height 13
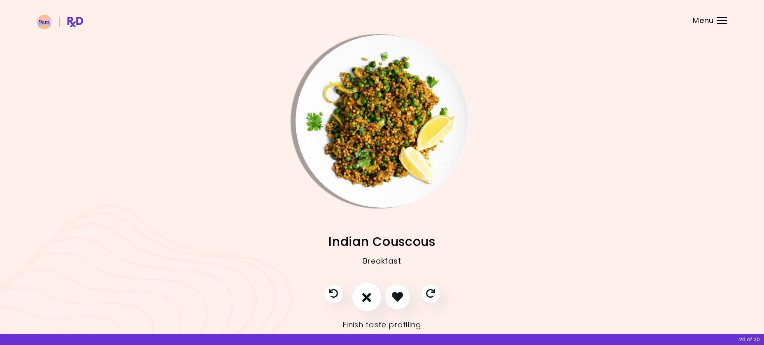
click at [359, 297] on button "I don't like this recipe" at bounding box center [367, 297] width 30 height 30
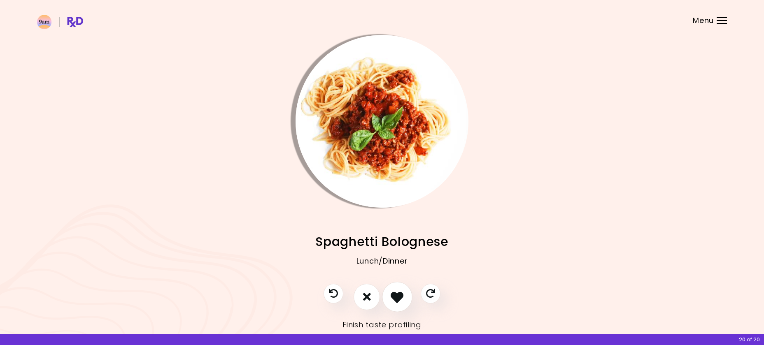
click at [395, 301] on icon "I like this recipe" at bounding box center [397, 297] width 13 height 13
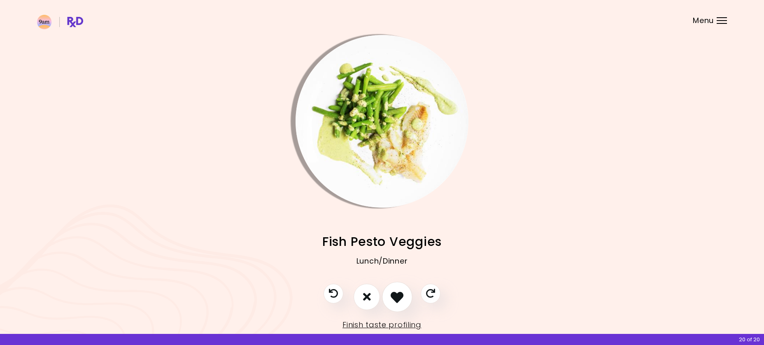
click at [395, 301] on icon "I like this recipe" at bounding box center [397, 297] width 13 height 13
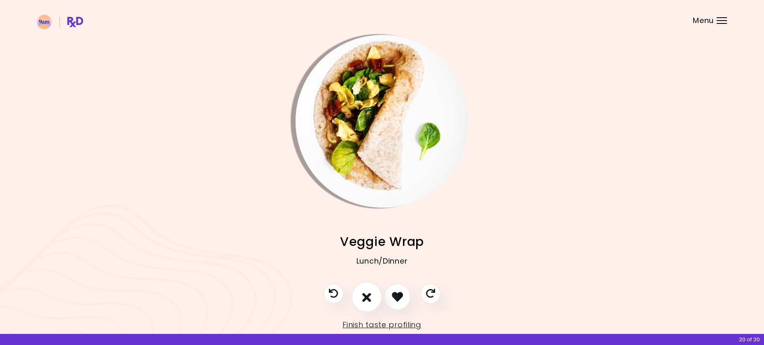
click at [364, 295] on icon "I don't like this recipe" at bounding box center [366, 297] width 9 height 13
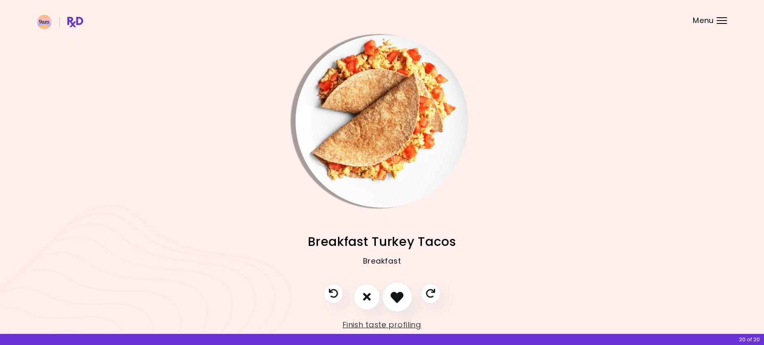
click at [399, 302] on icon "I like this recipe" at bounding box center [397, 297] width 13 height 13
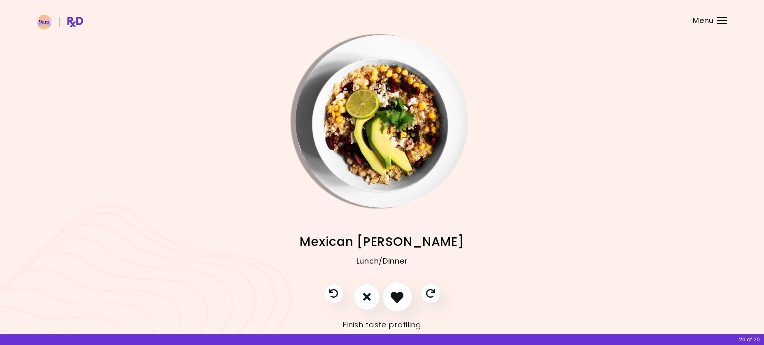
click at [399, 302] on icon "I like this recipe" at bounding box center [397, 297] width 13 height 13
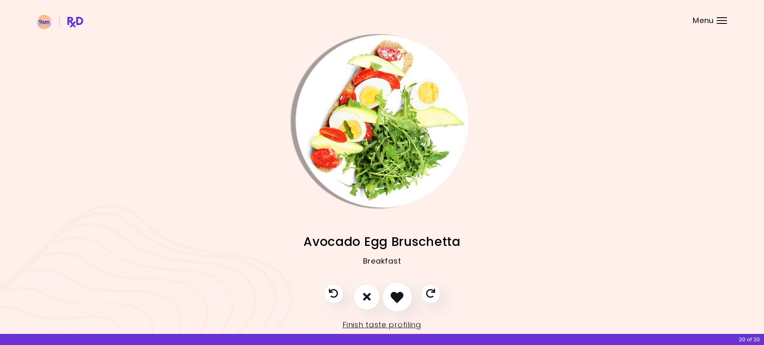
click at [405, 296] on button "I like this recipe" at bounding box center [397, 297] width 30 height 30
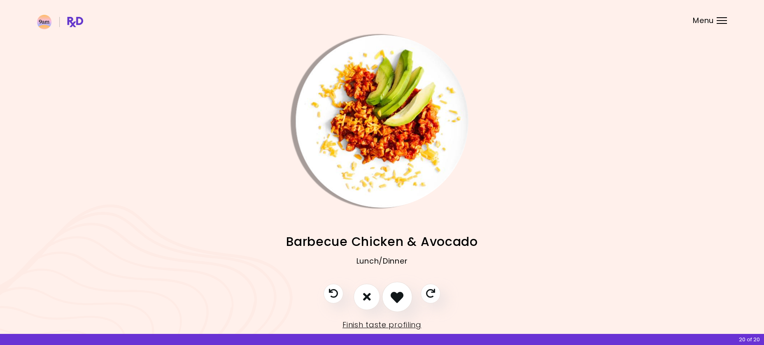
click at [401, 298] on icon "I like this recipe" at bounding box center [397, 297] width 13 height 13
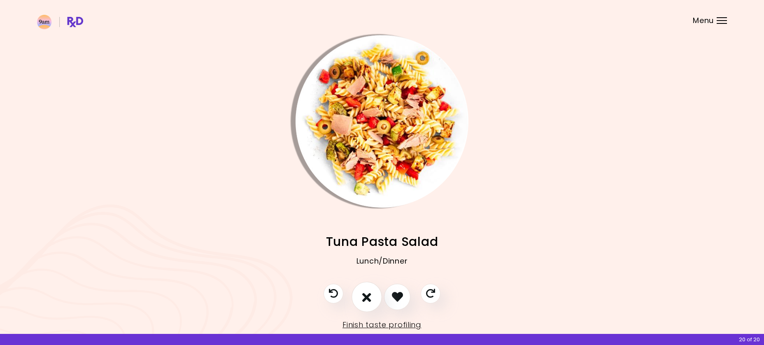
click at [366, 298] on icon "I don't like this recipe" at bounding box center [366, 297] width 9 height 13
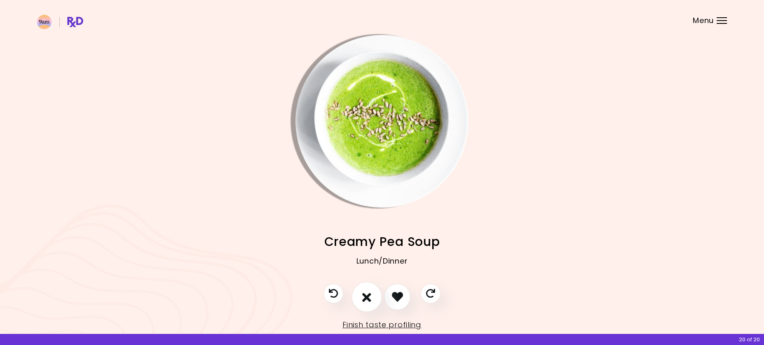
click at [371, 298] on button "I don't like this recipe" at bounding box center [367, 297] width 30 height 30
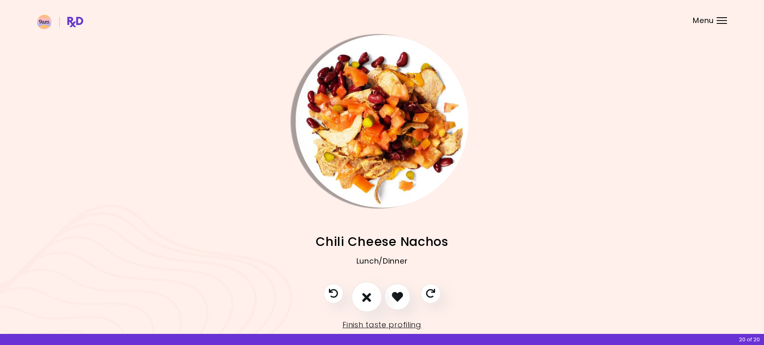
click at [371, 298] on button "I don't like this recipe" at bounding box center [367, 297] width 30 height 30
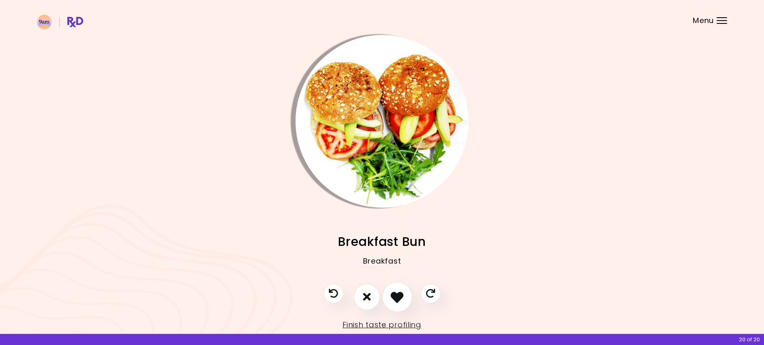
click at [393, 300] on icon "I like this recipe" at bounding box center [397, 297] width 13 height 13
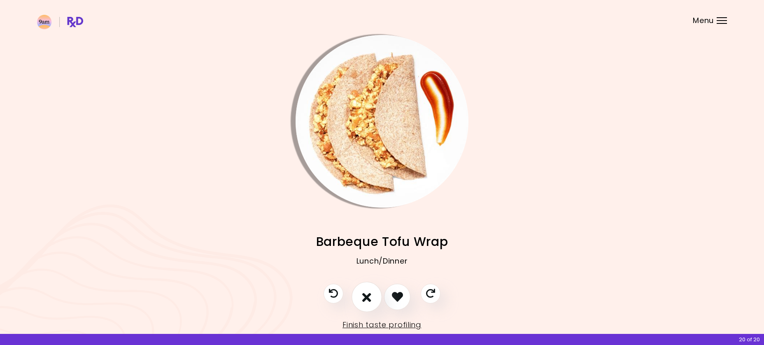
click at [368, 298] on icon "I don't like this recipe" at bounding box center [366, 297] width 9 height 13
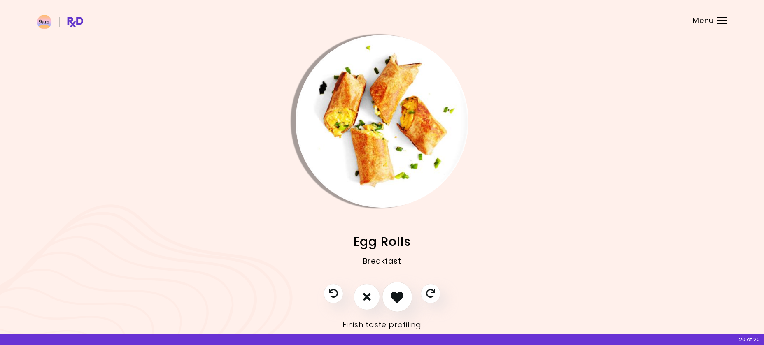
click at [398, 298] on icon "I like this recipe" at bounding box center [397, 297] width 13 height 13
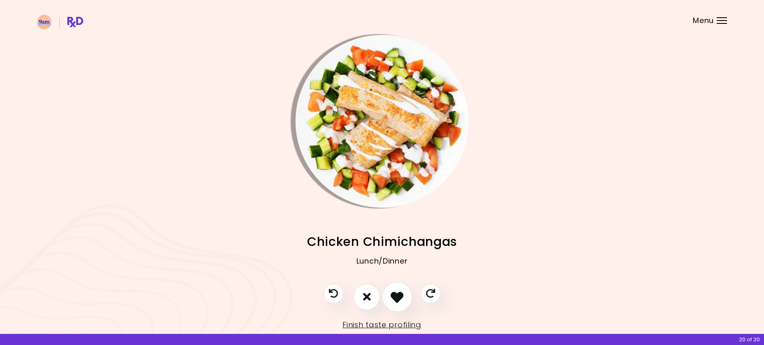
click at [398, 298] on icon "I like this recipe" at bounding box center [397, 297] width 13 height 13
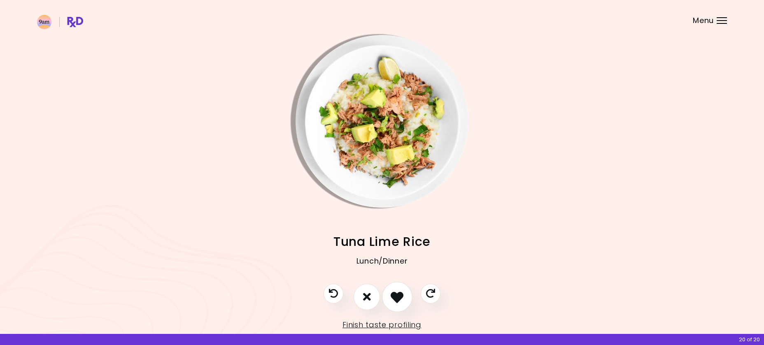
click at [398, 298] on icon "I like this recipe" at bounding box center [397, 297] width 13 height 13
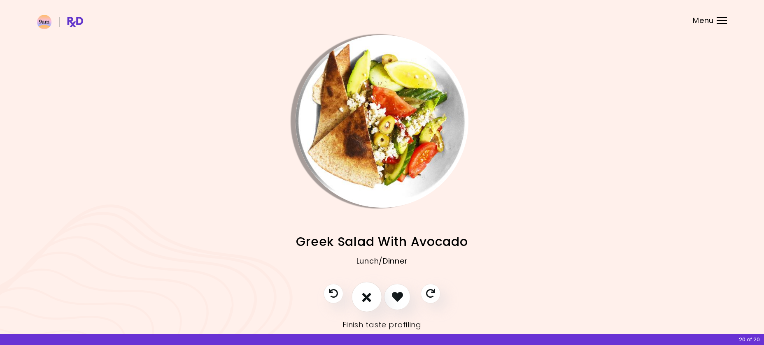
click at [367, 294] on icon "I don't like this recipe" at bounding box center [366, 297] width 9 height 13
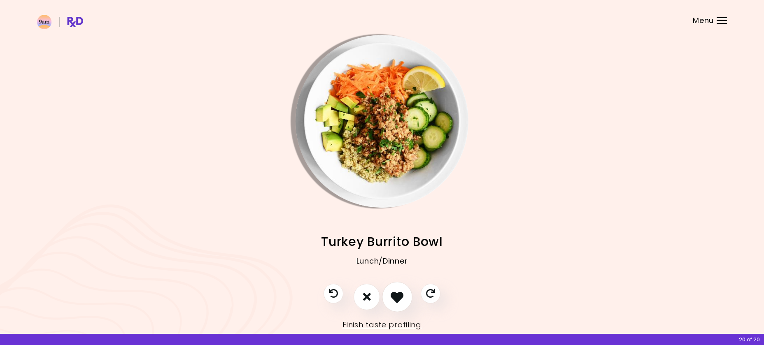
click at [395, 300] on icon "I like this recipe" at bounding box center [397, 297] width 13 height 13
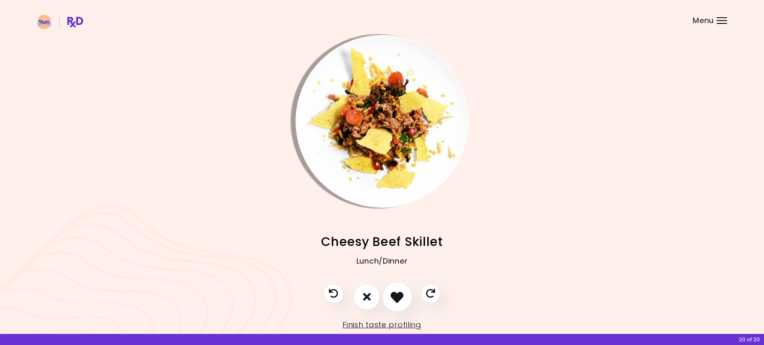
click at [394, 301] on icon "I like this recipe" at bounding box center [397, 297] width 13 height 13
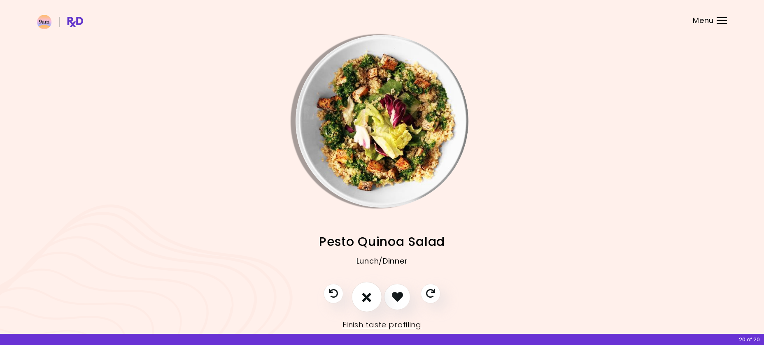
click at [370, 298] on icon "I don't like this recipe" at bounding box center [366, 297] width 9 height 13
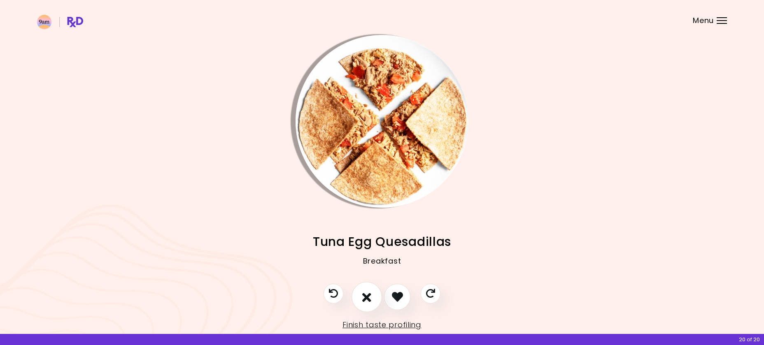
click at [363, 295] on icon "I don't like this recipe" at bounding box center [366, 297] width 9 height 13
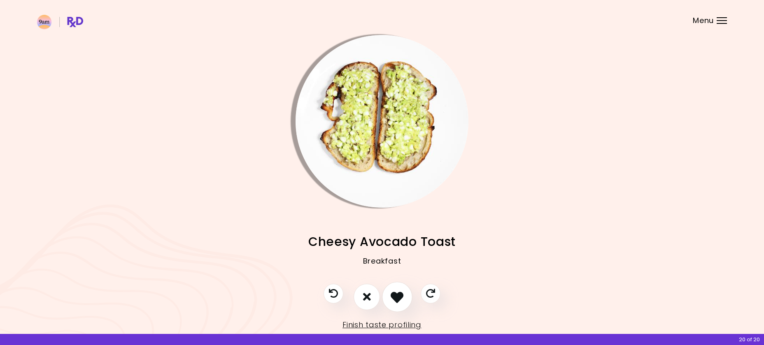
click at [392, 300] on icon "I like this recipe" at bounding box center [397, 297] width 13 height 13
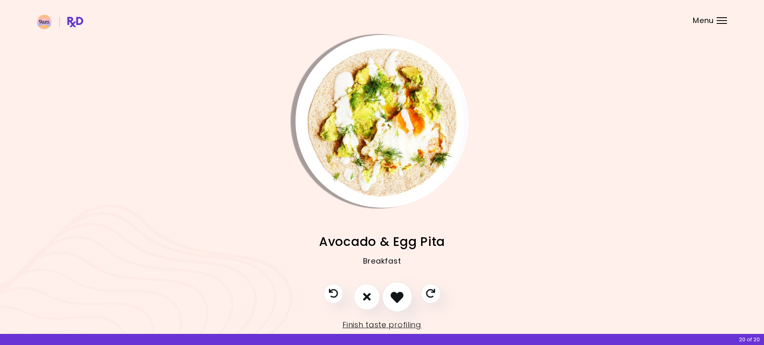
click at [396, 299] on icon "I like this recipe" at bounding box center [397, 297] width 13 height 13
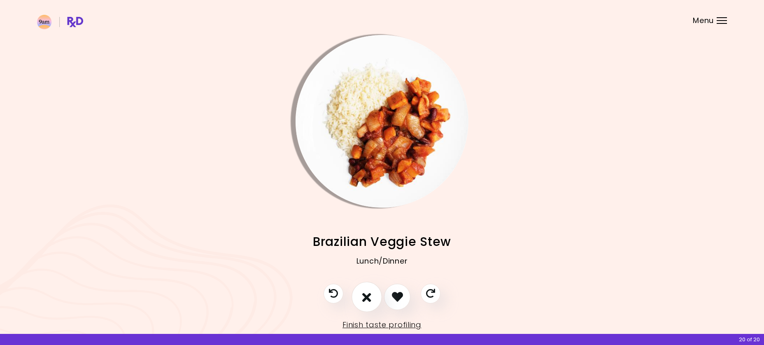
click at [370, 294] on icon "I don't like this recipe" at bounding box center [366, 297] width 9 height 13
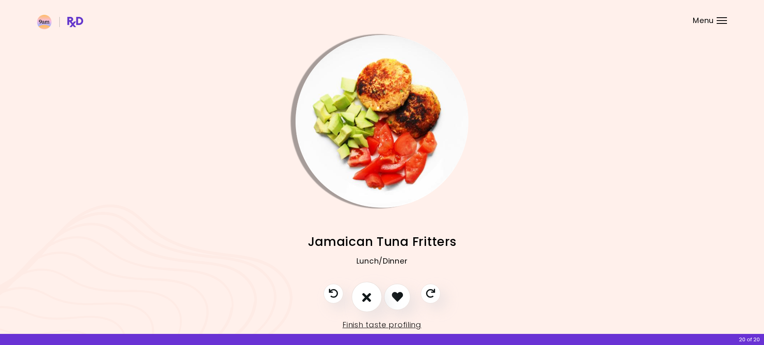
click at [365, 296] on icon "I don't like this recipe" at bounding box center [366, 297] width 9 height 13
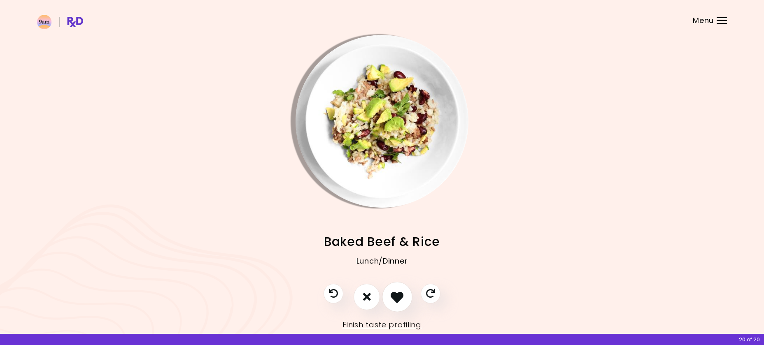
click at [399, 301] on icon "I like this recipe" at bounding box center [397, 297] width 13 height 13
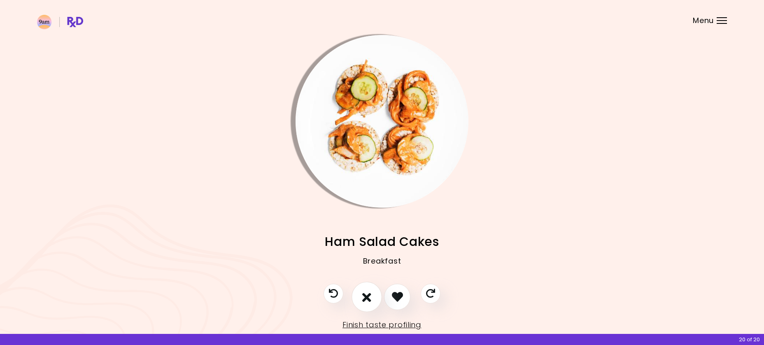
click at [372, 299] on button "I don't like this recipe" at bounding box center [367, 297] width 30 height 30
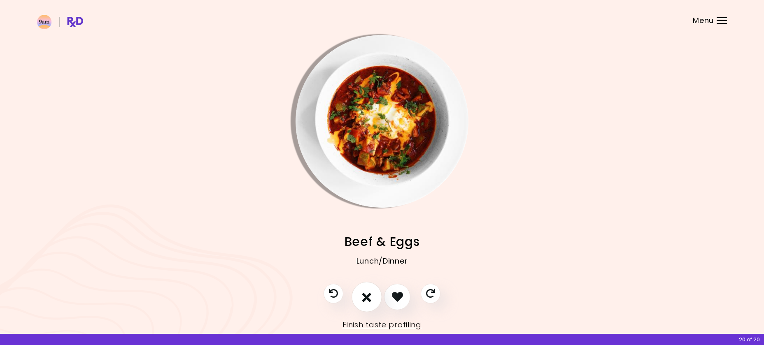
click at [370, 298] on icon "I don't like this recipe" at bounding box center [366, 297] width 9 height 13
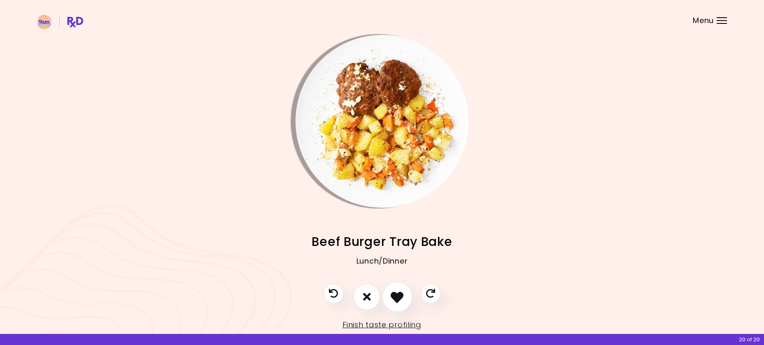
click at [395, 298] on icon "I like this recipe" at bounding box center [397, 297] width 13 height 13
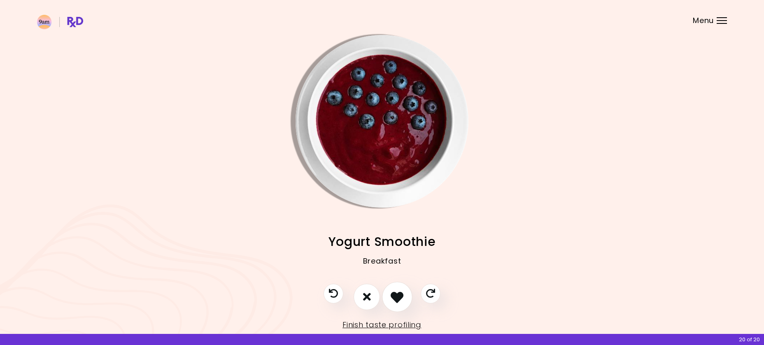
click at [395, 298] on icon "I like this recipe" at bounding box center [397, 297] width 13 height 13
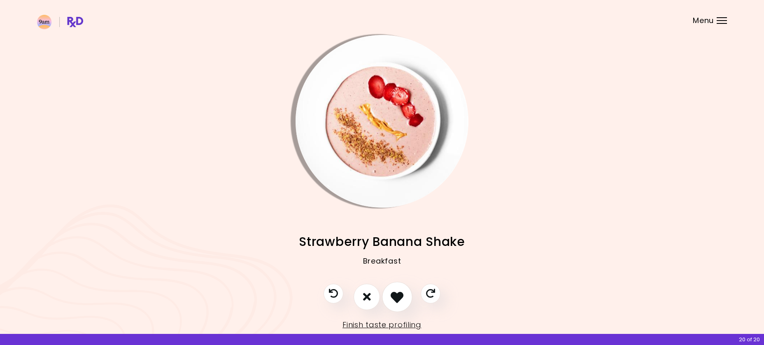
click at [395, 298] on icon "I like this recipe" at bounding box center [397, 297] width 13 height 13
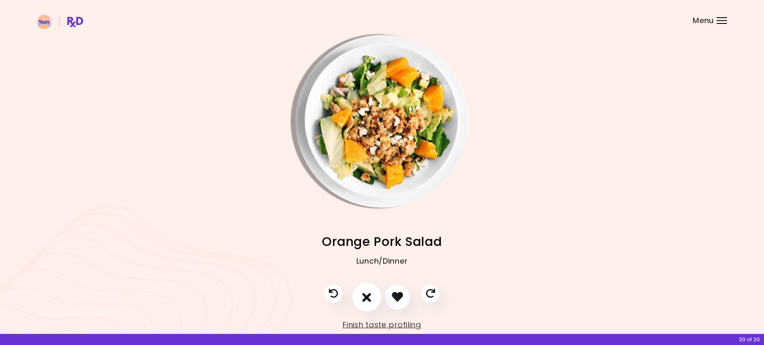
click at [369, 295] on icon "I don't like this recipe" at bounding box center [366, 297] width 9 height 13
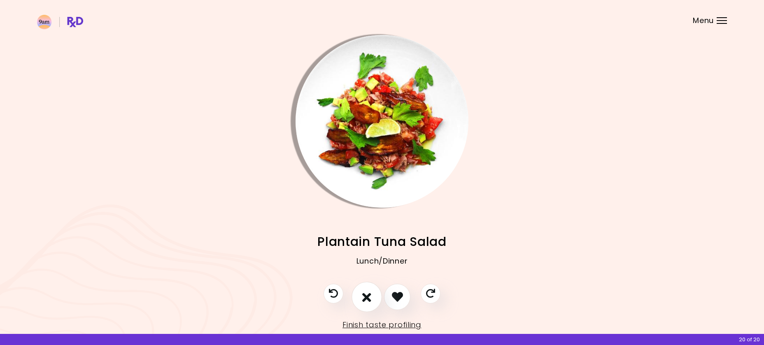
click at [368, 298] on icon "I don't like this recipe" at bounding box center [366, 297] width 9 height 13
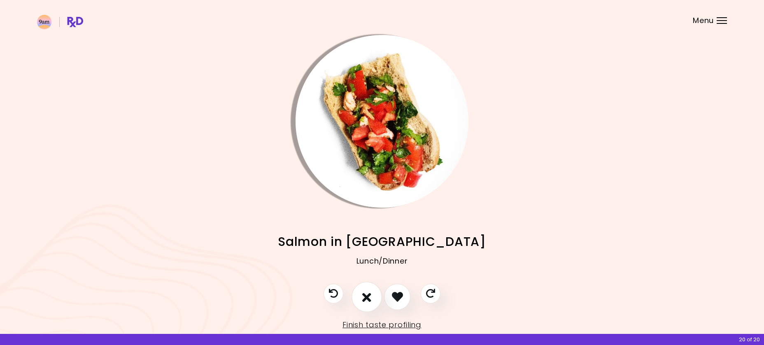
click at [369, 301] on icon "I don't like this recipe" at bounding box center [366, 297] width 9 height 13
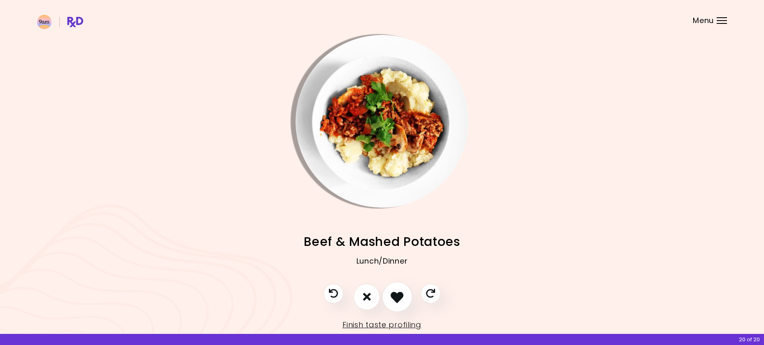
click at [396, 302] on icon "I like this recipe" at bounding box center [397, 297] width 13 height 13
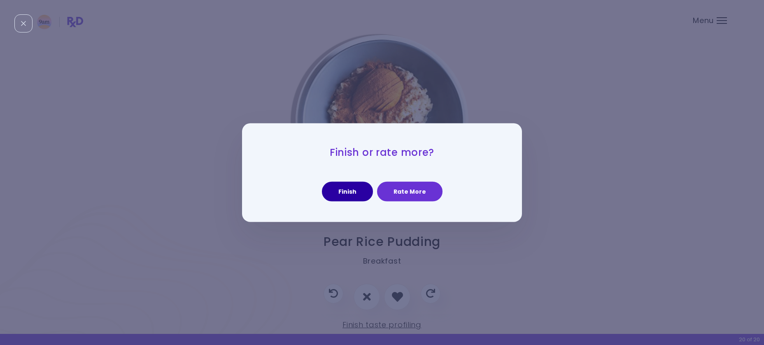
click at [354, 194] on button "Finish" at bounding box center [347, 192] width 51 height 20
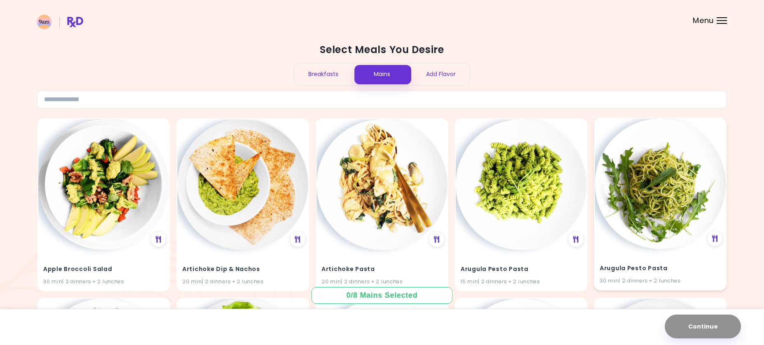
click at [677, 206] on img at bounding box center [660, 184] width 131 height 131
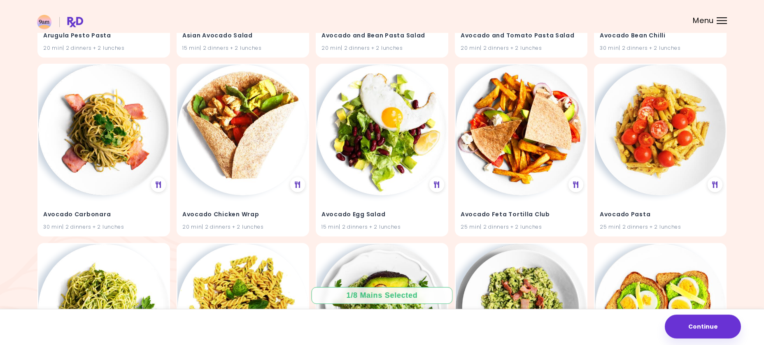
scroll to position [420, 0]
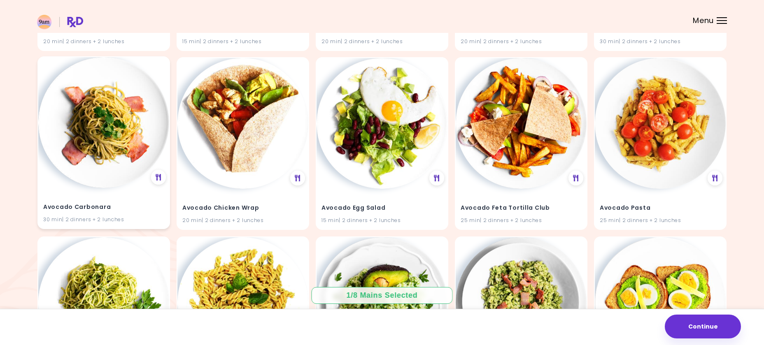
click at [112, 176] on img at bounding box center [103, 122] width 131 height 131
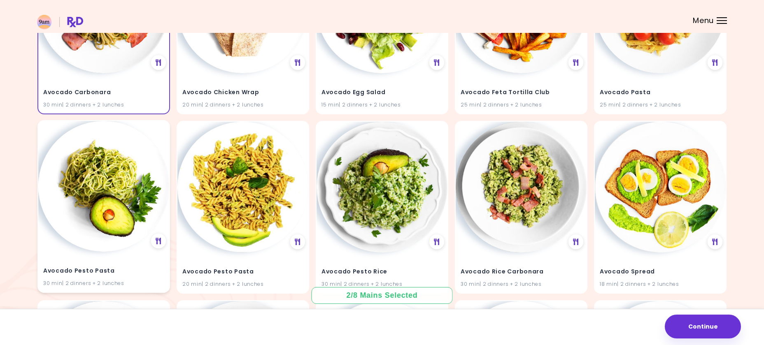
scroll to position [588, 0]
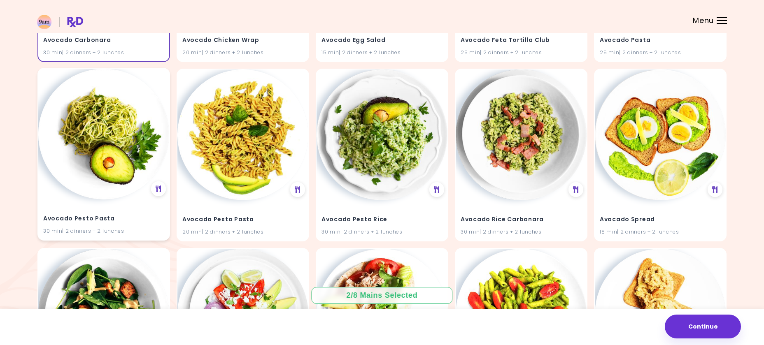
click at [121, 210] on div "Avocado Pesto Pasta 30 min | 2 dinners + 2 lunches" at bounding box center [103, 220] width 131 height 40
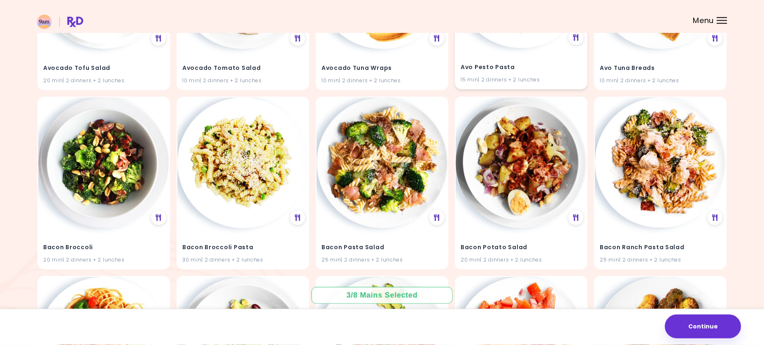
scroll to position [924, 0]
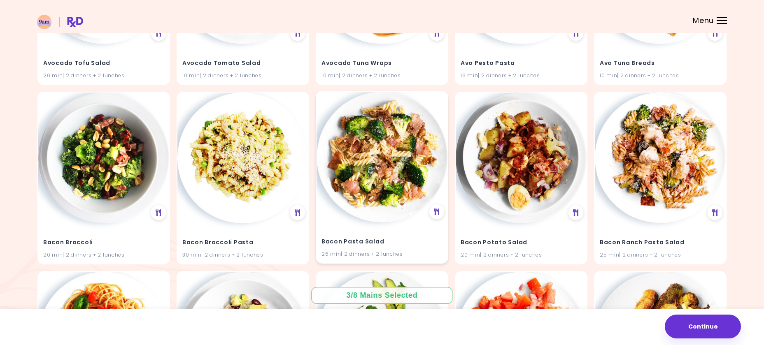
click at [388, 231] on div "Bacon Pasta Salad 25 min | 2 dinners + 2 lunches" at bounding box center [382, 243] width 131 height 40
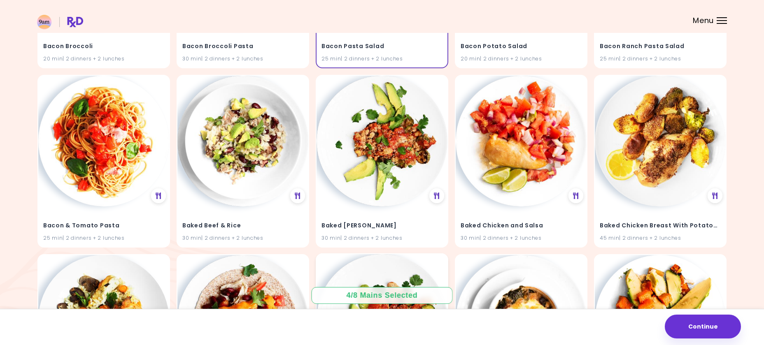
scroll to position [1092, 0]
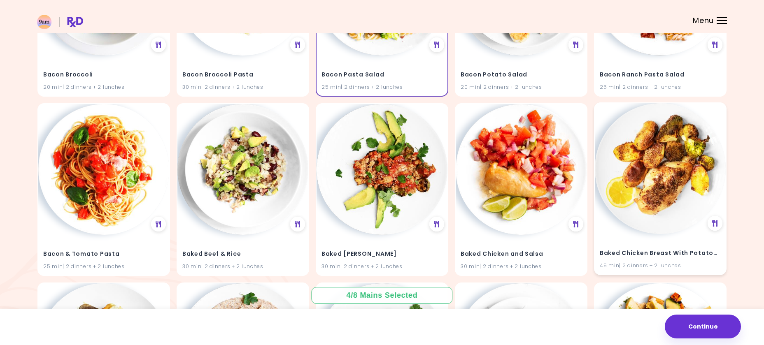
click at [639, 241] on div "Baked Chicken Breast With Potatoes 45 min | 2 dinners + 2 lunches" at bounding box center [660, 254] width 131 height 40
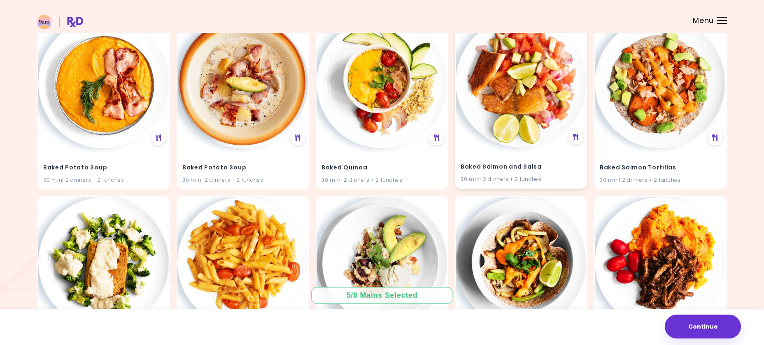
scroll to position [1554, 0]
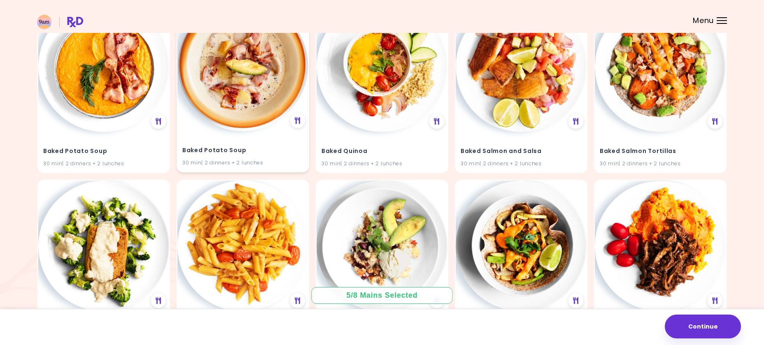
click at [256, 136] on div "Baked Potato Soup 30 min | 2 dinners + 2 lunches" at bounding box center [242, 151] width 131 height 40
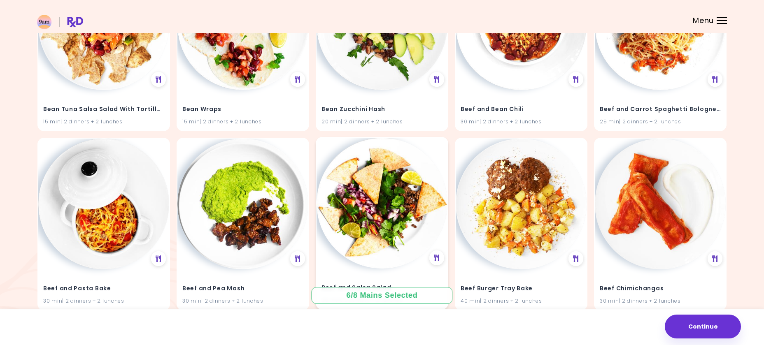
scroll to position [3527, 0]
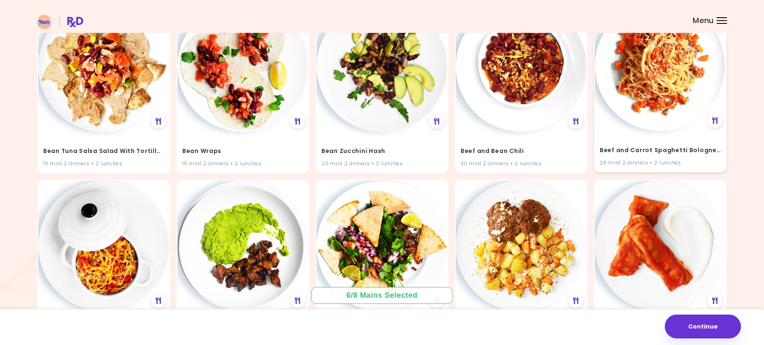
click at [652, 108] on img at bounding box center [660, 65] width 131 height 131
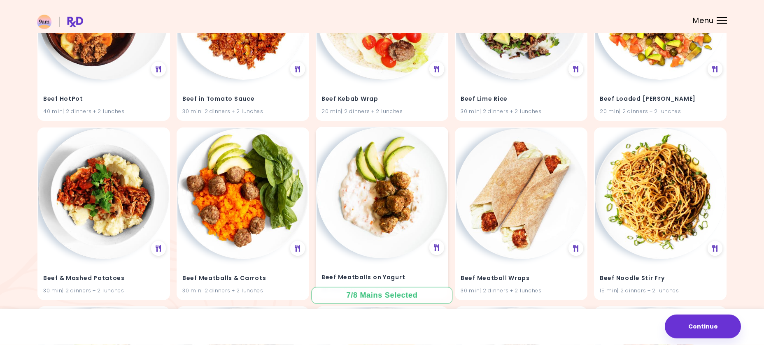
scroll to position [4157, 0]
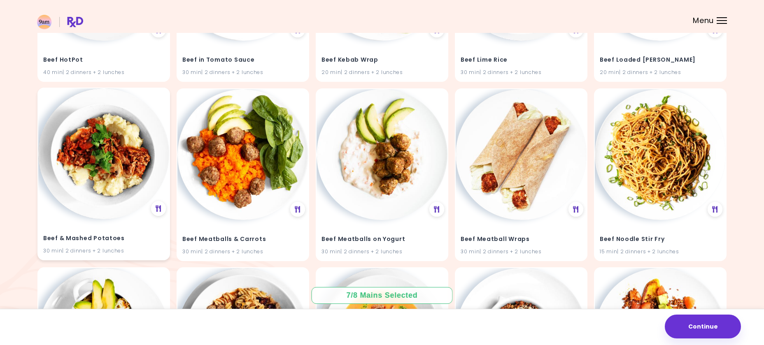
click at [103, 193] on img at bounding box center [103, 154] width 131 height 131
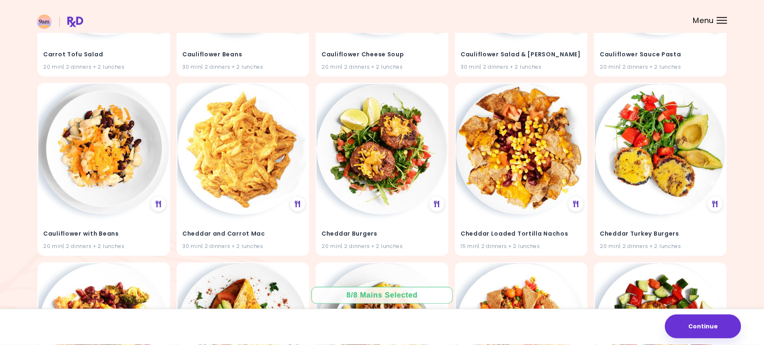
scroll to position [6316, 0]
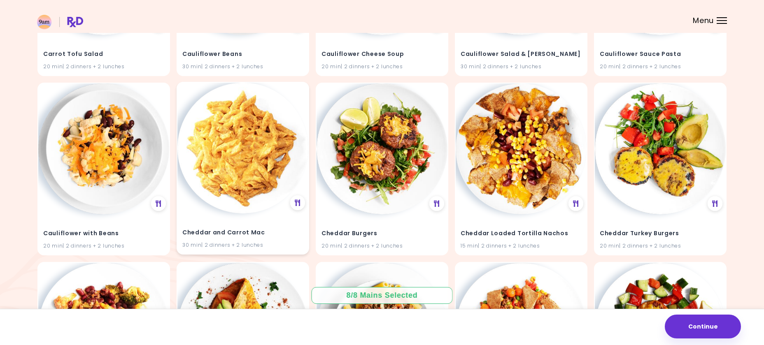
click at [231, 198] on img at bounding box center [242, 148] width 131 height 131
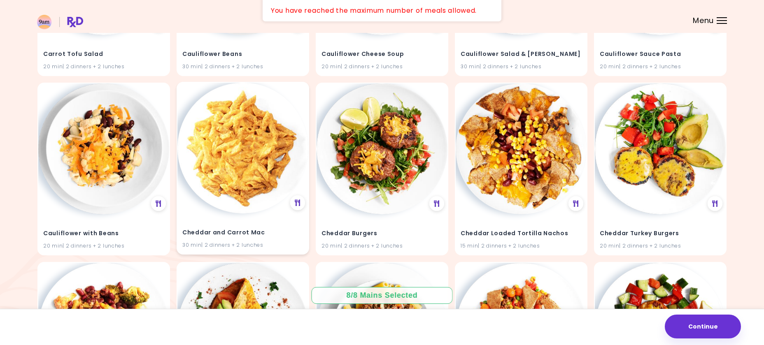
click at [231, 198] on img at bounding box center [242, 148] width 131 height 131
click at [711, 324] on button "Continue" at bounding box center [703, 327] width 76 height 24
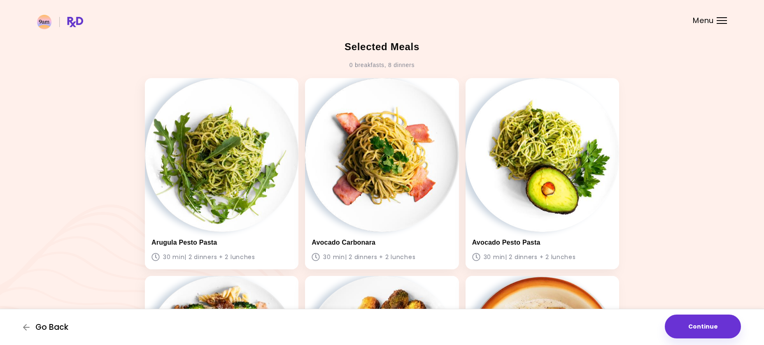
click at [51, 329] on span "Go Back" at bounding box center [51, 327] width 33 height 9
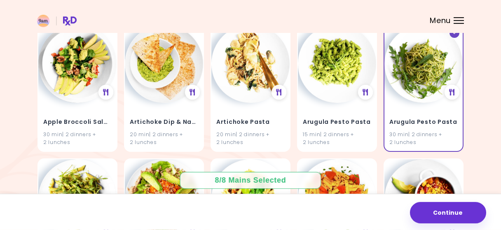
scroll to position [103, 0]
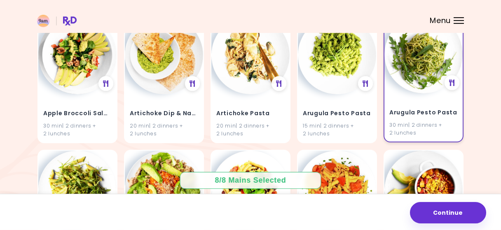
click at [430, 55] on img at bounding box center [423, 54] width 78 height 78
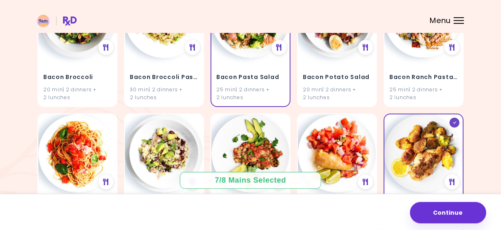
scroll to position [895, 0]
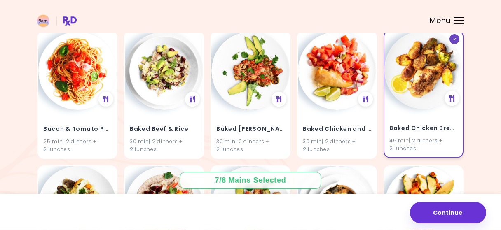
click at [440, 69] on img at bounding box center [423, 70] width 78 height 78
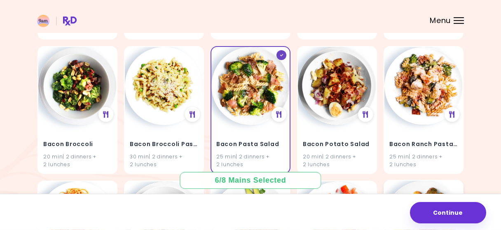
scroll to position [724, 0]
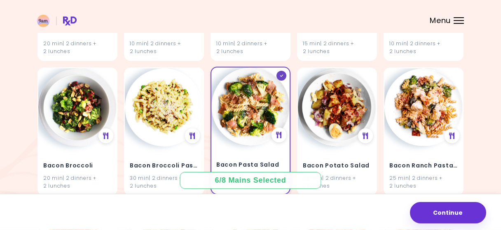
click at [250, 109] on img at bounding box center [250, 107] width 78 height 78
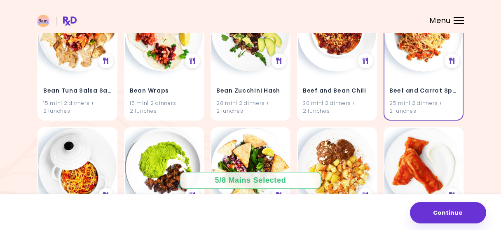
scroll to position [2685, 0]
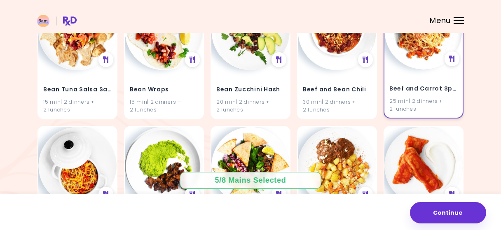
click at [413, 59] on img at bounding box center [423, 30] width 78 height 78
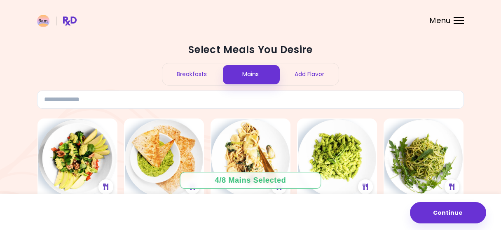
scroll to position [21, 0]
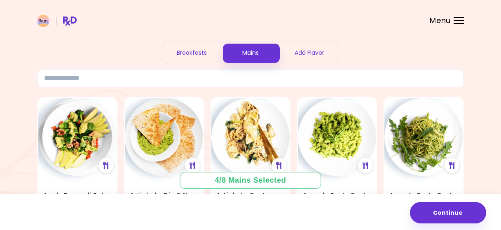
click at [198, 51] on div "Breakfasts" at bounding box center [191, 53] width 59 height 22
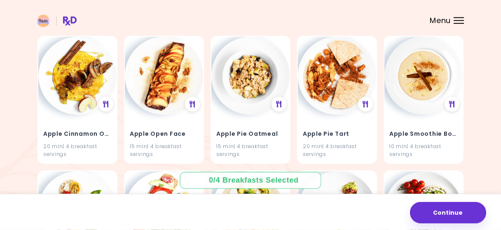
scroll to position [86, 0]
